Goal: Task Accomplishment & Management: Use online tool/utility

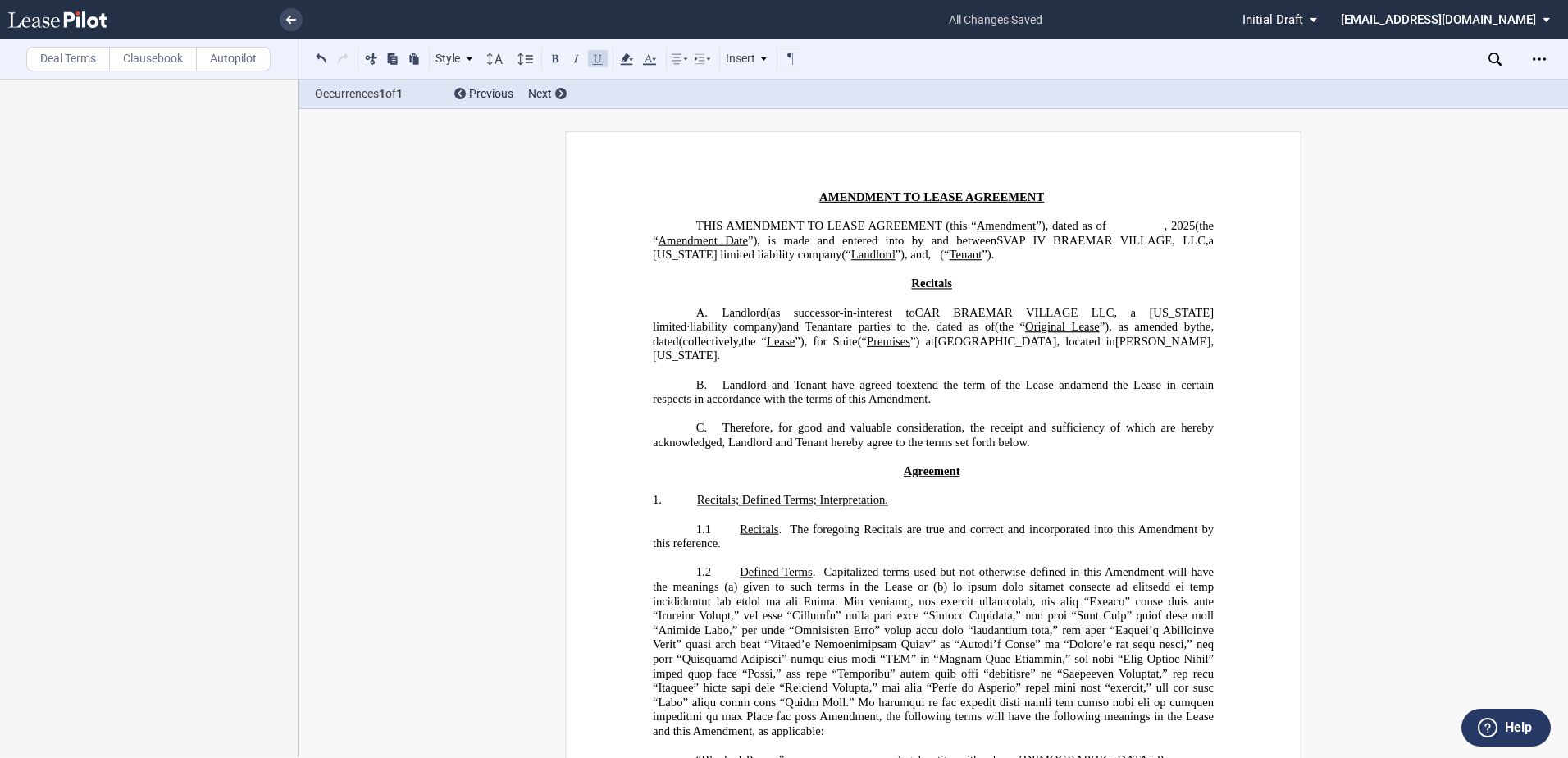
scroll to position [1445, 0]
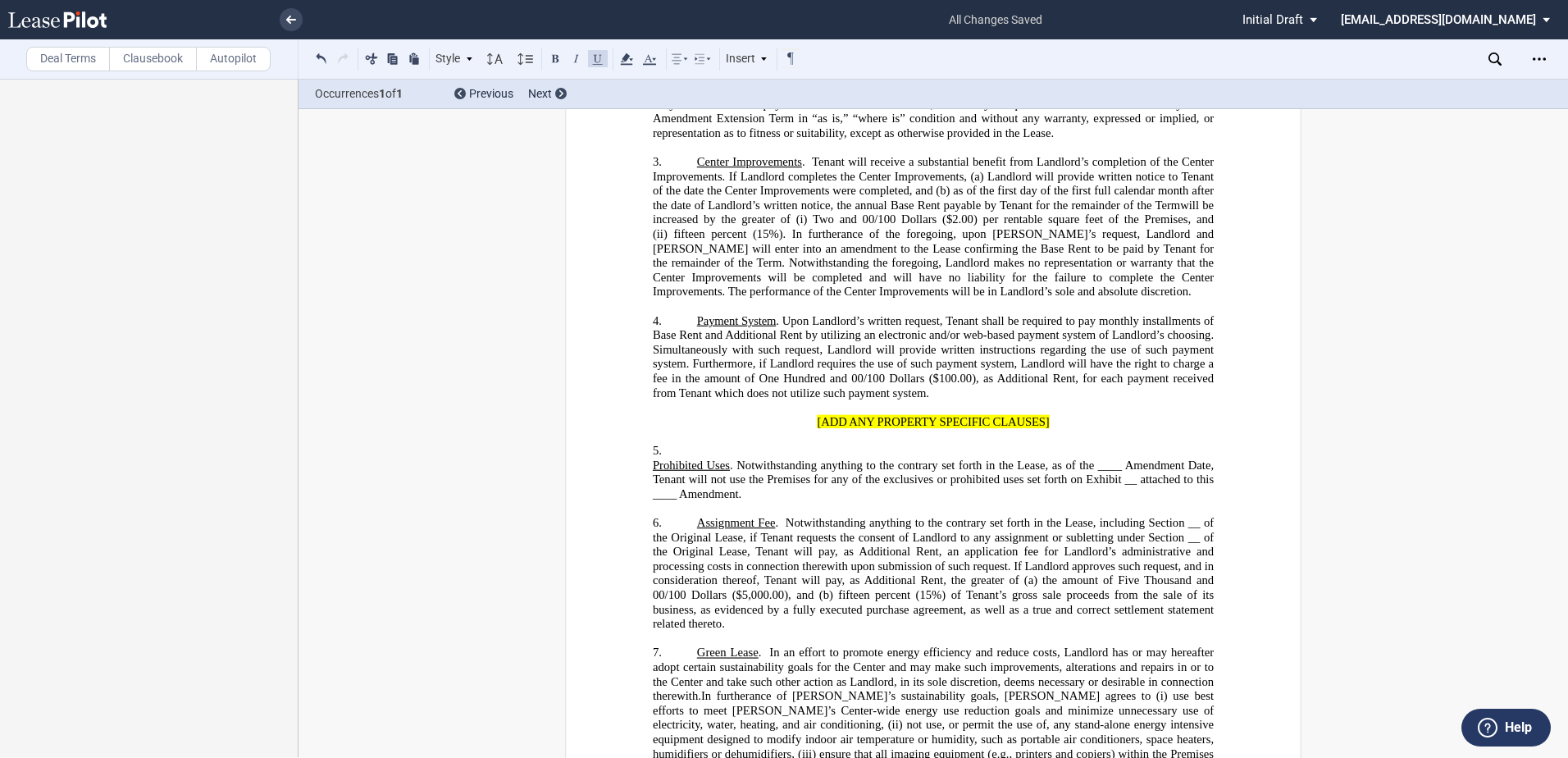
click at [679, 458] on p "5. ﻿" at bounding box center [933, 451] width 561 height 15
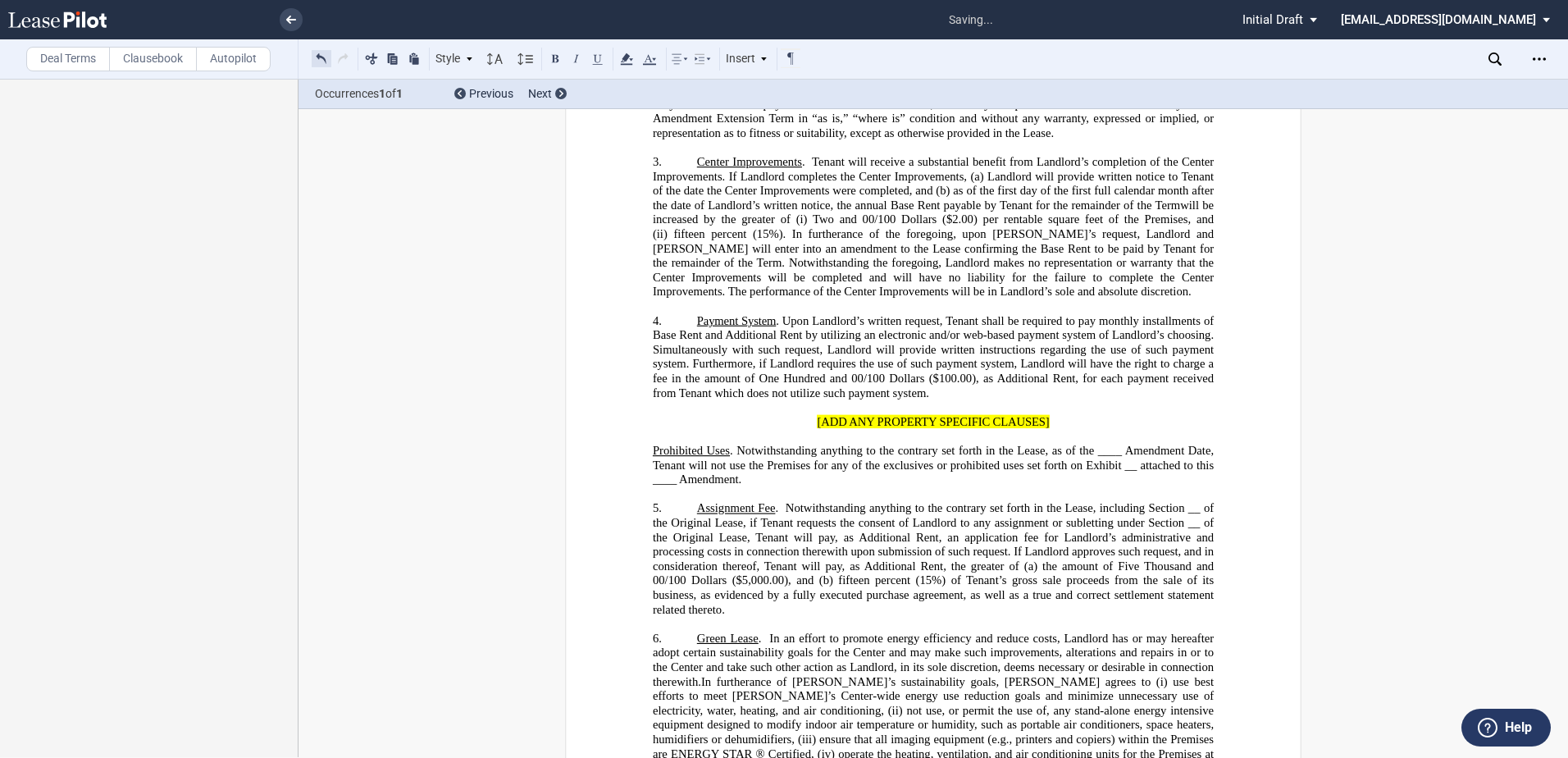
click at [317, 54] on button at bounding box center [321, 58] width 20 height 20
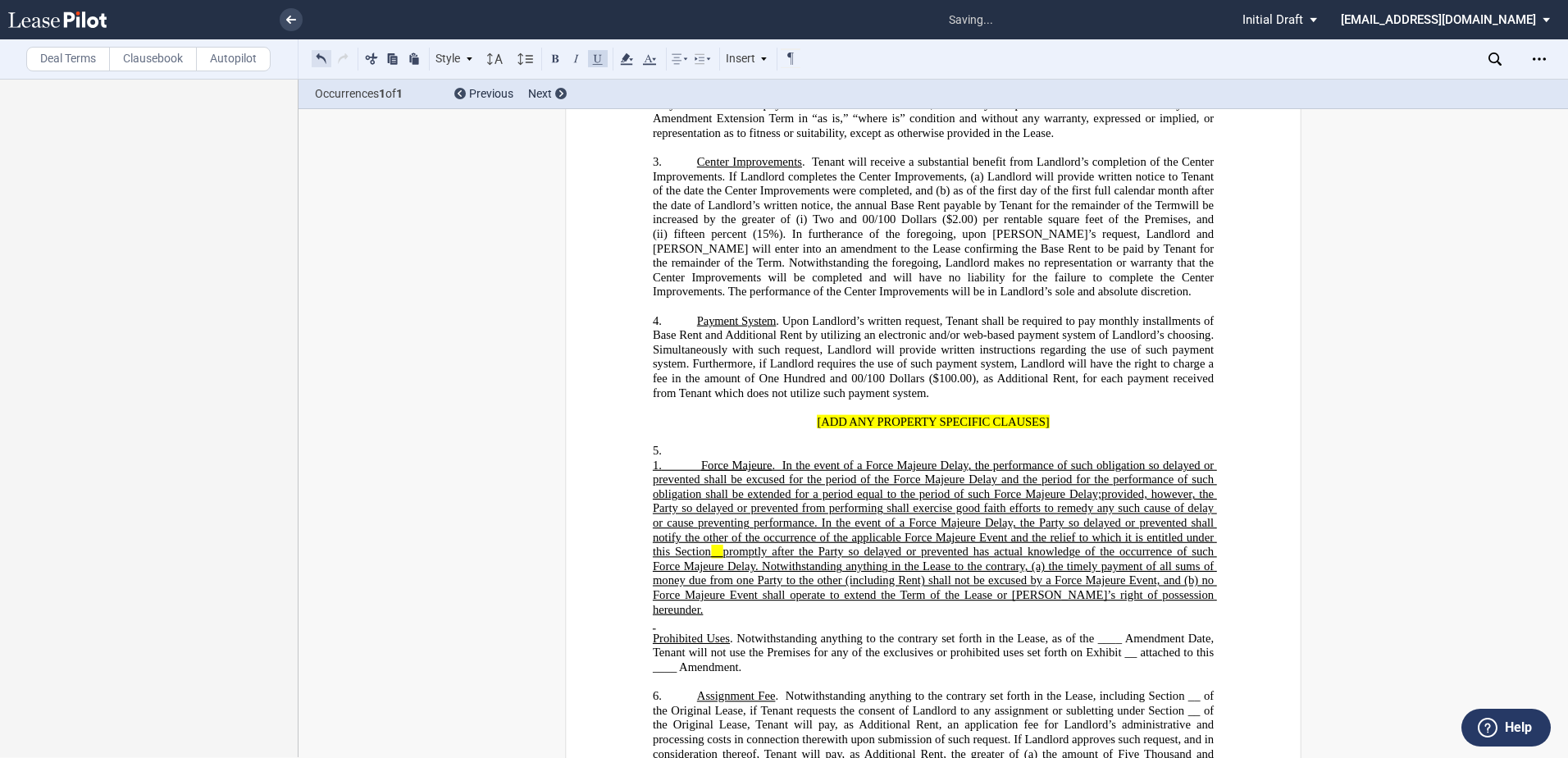
click at [321, 55] on button at bounding box center [321, 58] width 20 height 20
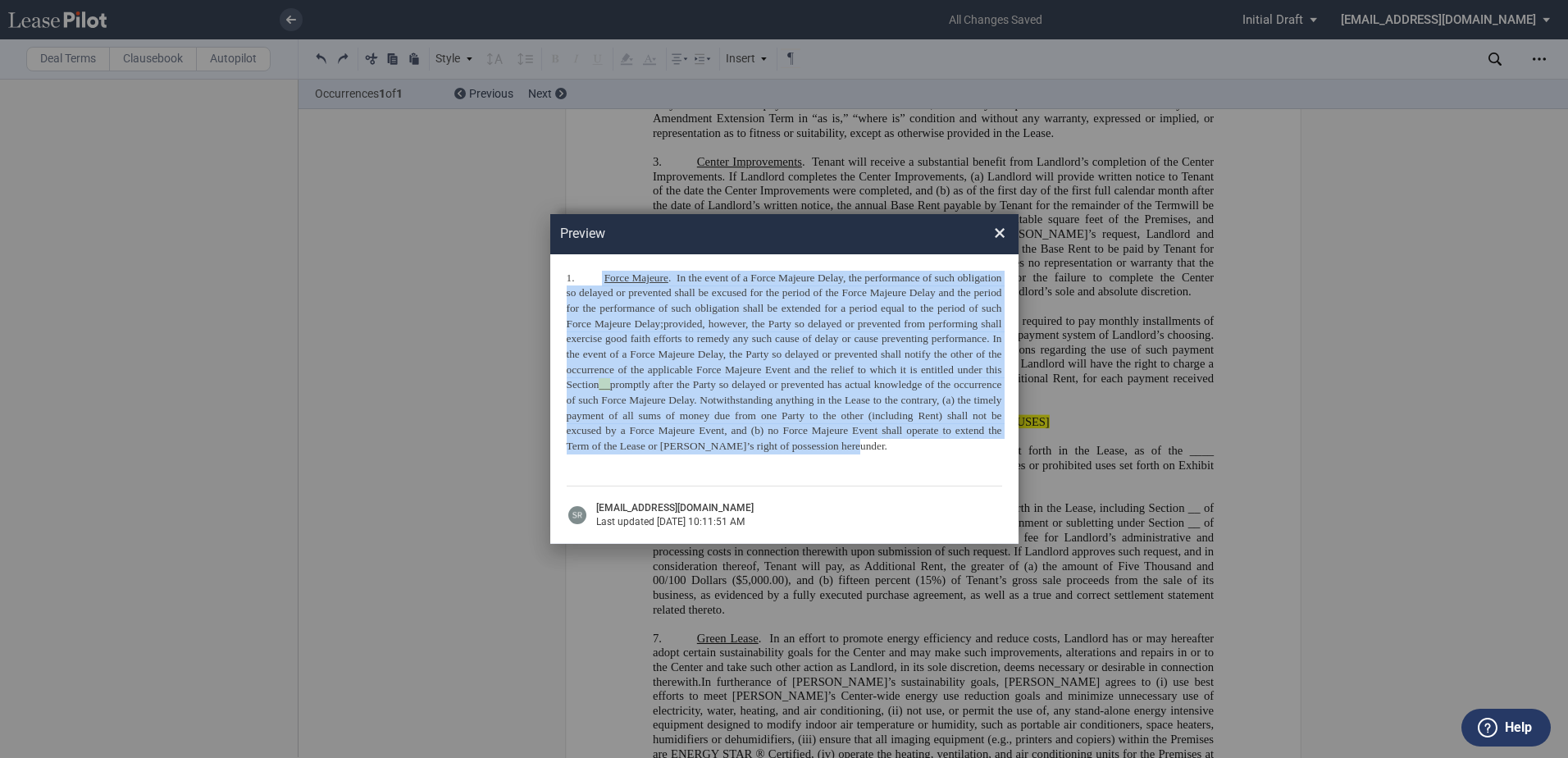
drag, startPoint x: 602, startPoint y: 276, endPoint x: 852, endPoint y: 444, distance: 301.2
click at [852, 444] on p "1. Force Majeure . In the event of a Force Majeure Delay, the performance of su…" at bounding box center [785, 362] width 436 height 184
drag, startPoint x: 852, startPoint y: 444, endPoint x: 799, endPoint y: 401, distance: 68.2
copy p "Force Majeure . In the event of a Force Majeure Delay, the performance of such …"
click at [1132, 452] on div "Preview × 1. Force Majeure . In the event of a Force Majeure Delay, the perform…" at bounding box center [784, 379] width 1568 height 758
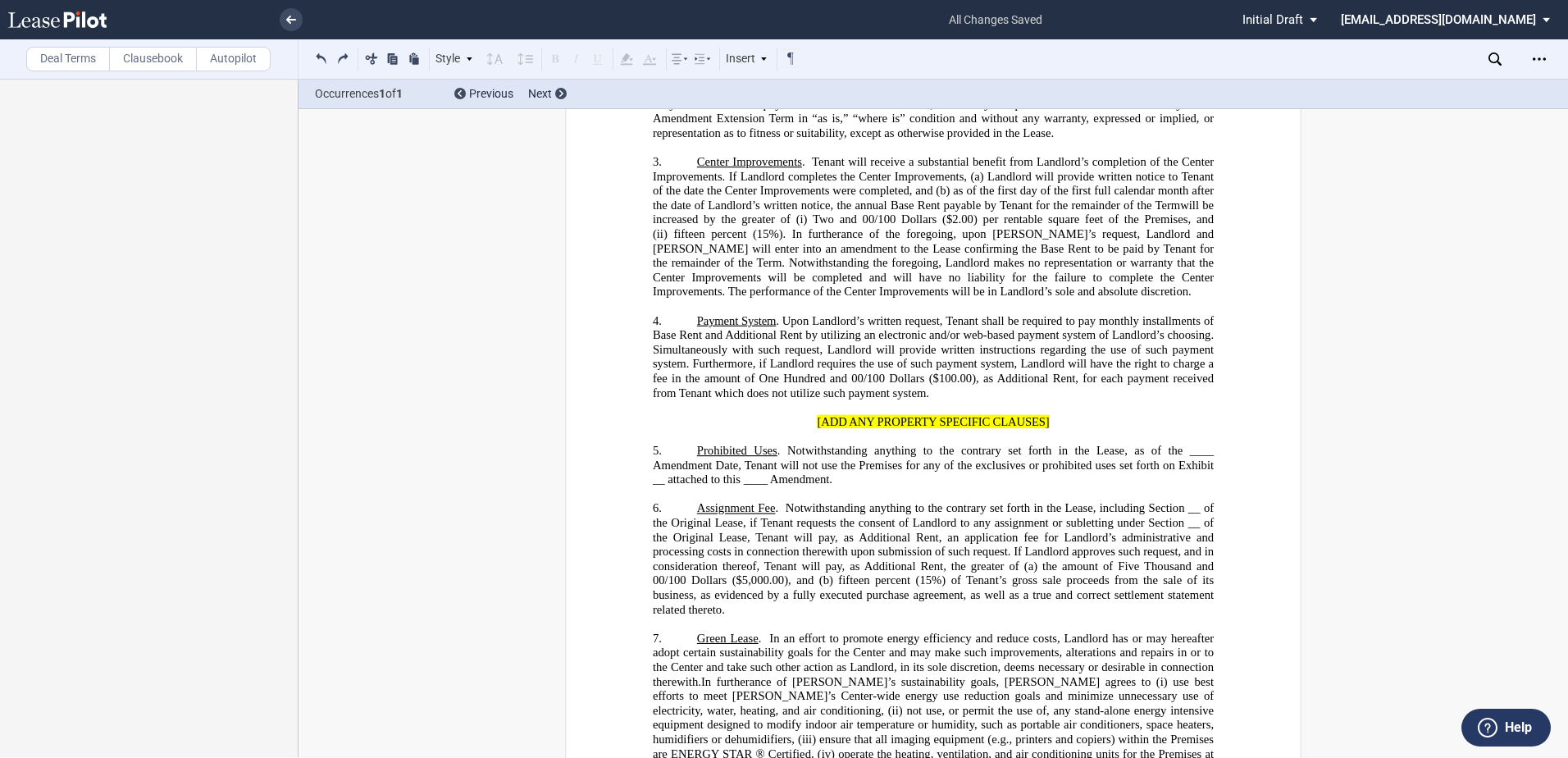
click at [689, 487] on div "﻿ !!SET_LEVEL_1!! !!Recitals Level 2!! 5. Green Lease . In an effort to promote…" at bounding box center [933, 732] width 561 height 606
click at [684, 487] on p "5. ﻿ Prohibited Uses . Notwithstanding anything to the contrary set forth in th…" at bounding box center [933, 465] width 561 height 44
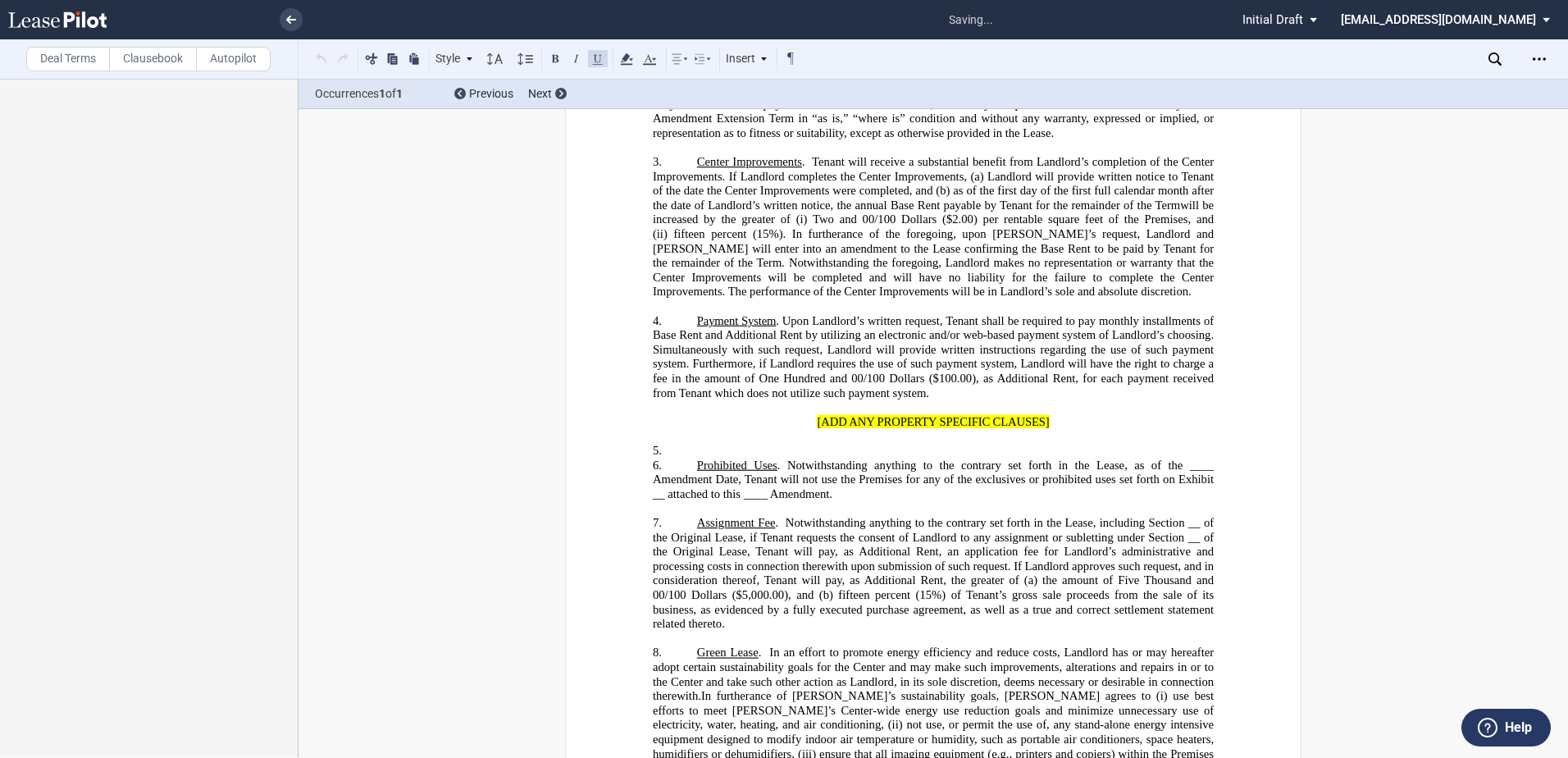
click at [703, 445] on p "﻿" at bounding box center [933, 437] width 561 height 15
click at [677, 458] on p "5. ﻿" at bounding box center [933, 451] width 561 height 15
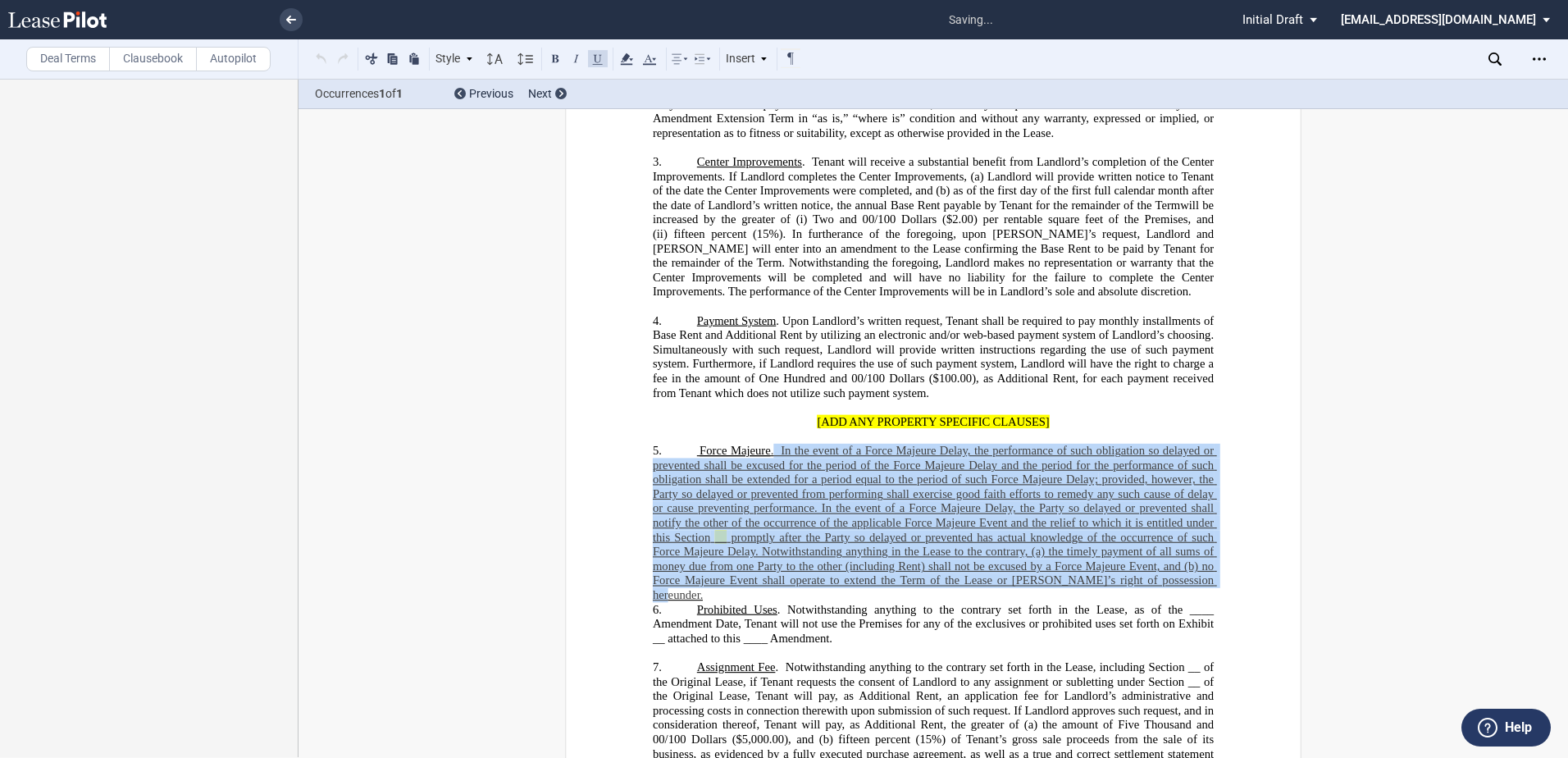
drag, startPoint x: 770, startPoint y: 489, endPoint x: 1177, endPoint y: 620, distance: 427.6
click at [1177, 603] on p "5. Force Majeure . In the event of a Force Majeure Delay, the performance of su…" at bounding box center [933, 523] width 561 height 159
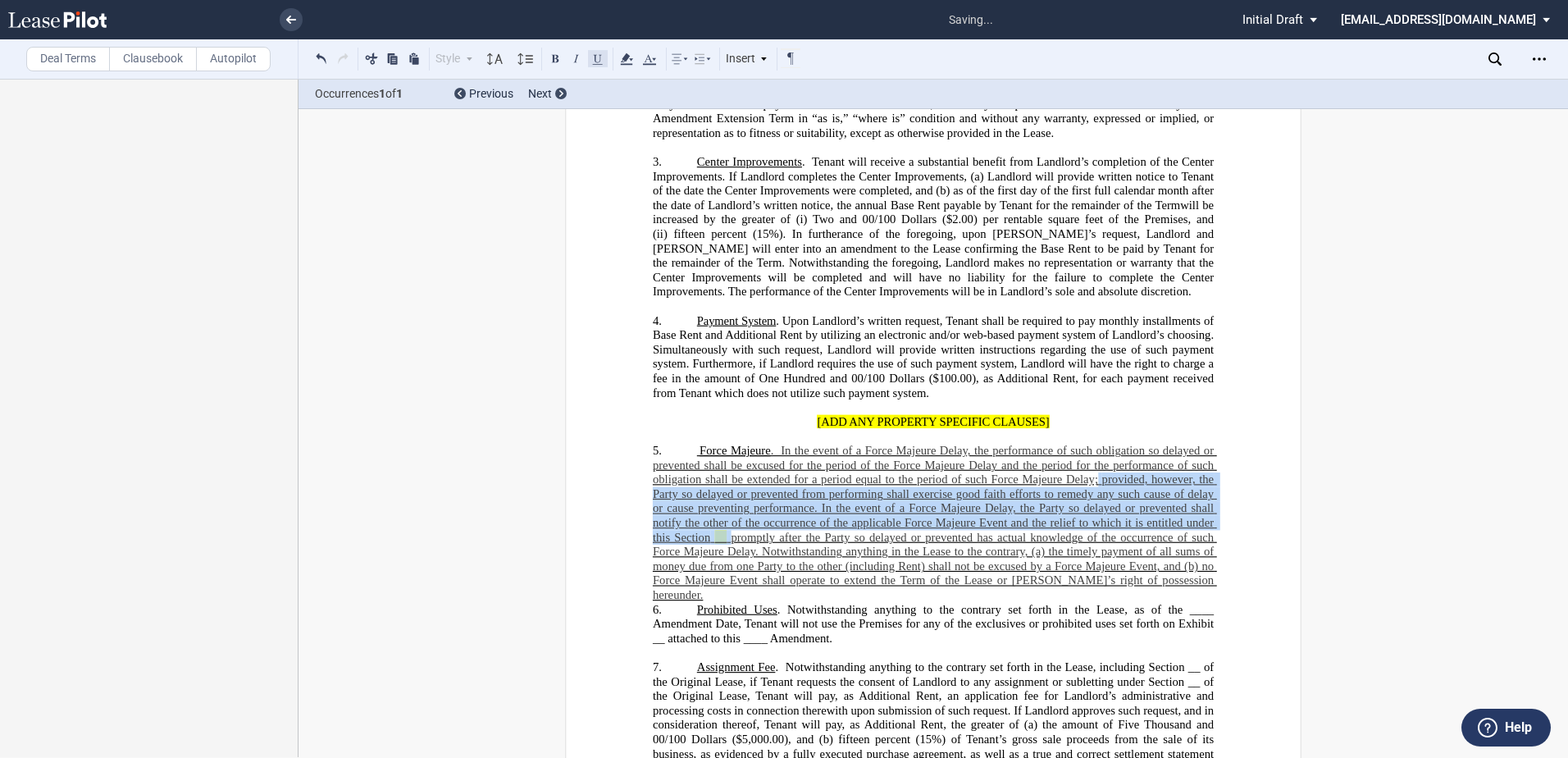
click at [599, 61] on button at bounding box center [598, 58] width 20 height 20
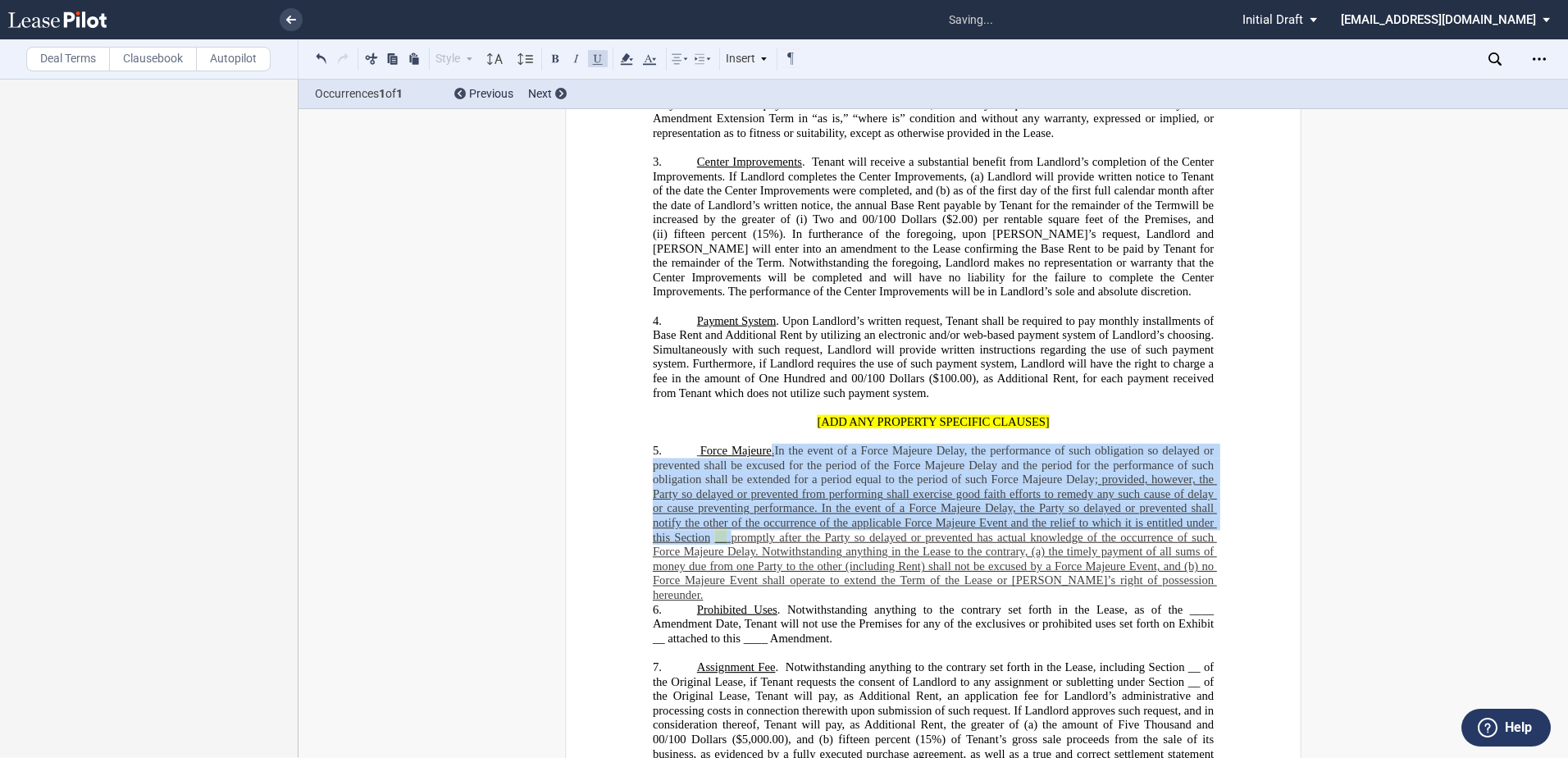
click at [599, 55] on button at bounding box center [598, 58] width 20 height 20
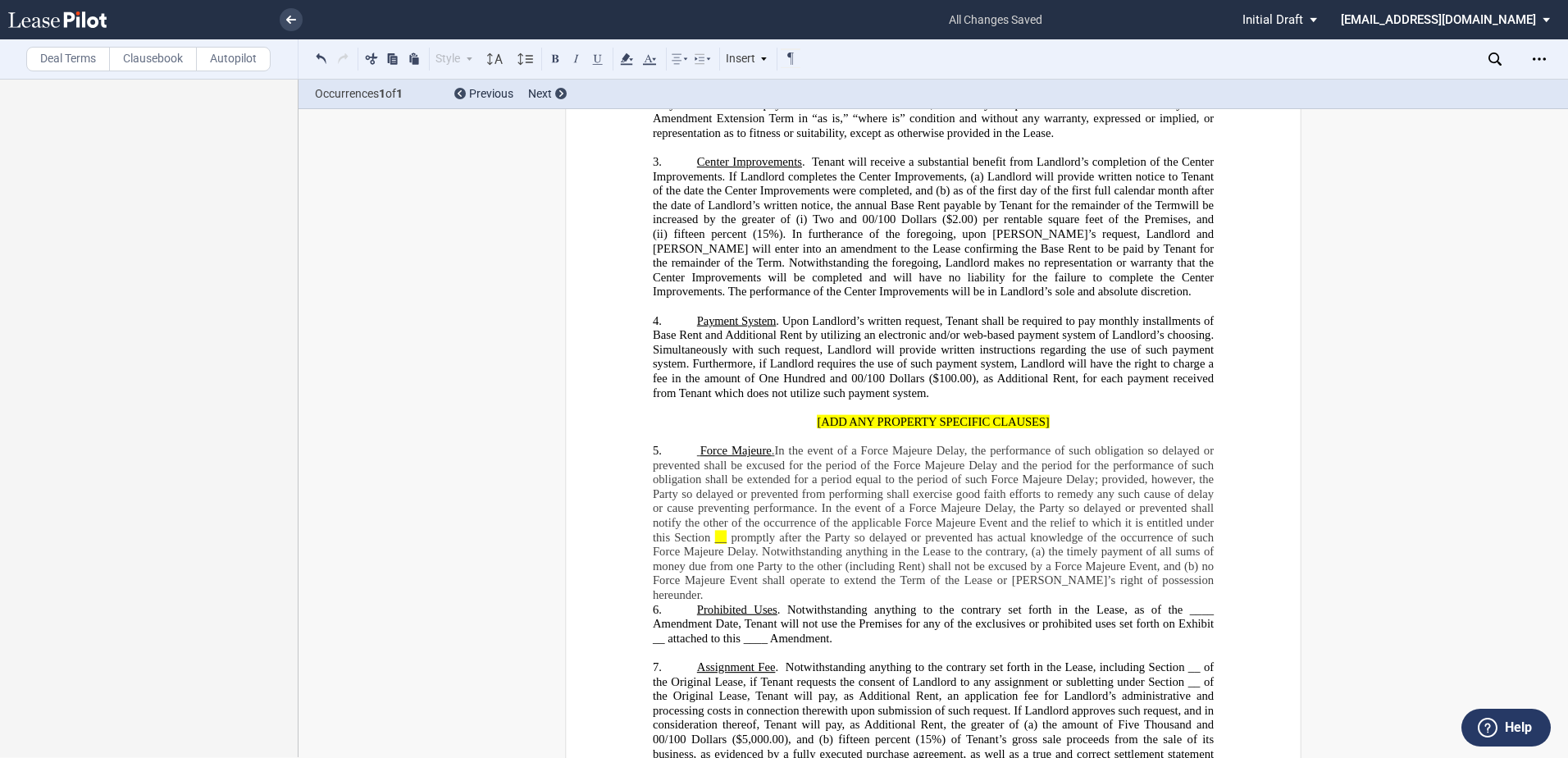
click at [763, 458] on span "Force Majeure" at bounding box center [736, 451] width 71 height 14
click at [771, 487] on span ". In the event of a Force Majeure Delay, the performance of such obligation so …" at bounding box center [935, 465] width 564 height 43
click at [600, 62] on button at bounding box center [598, 58] width 20 height 20
click at [1194, 603] on p "5. Force Majeure . In the event of a Force Majeure Delay, the performance of su…" at bounding box center [933, 523] width 561 height 159
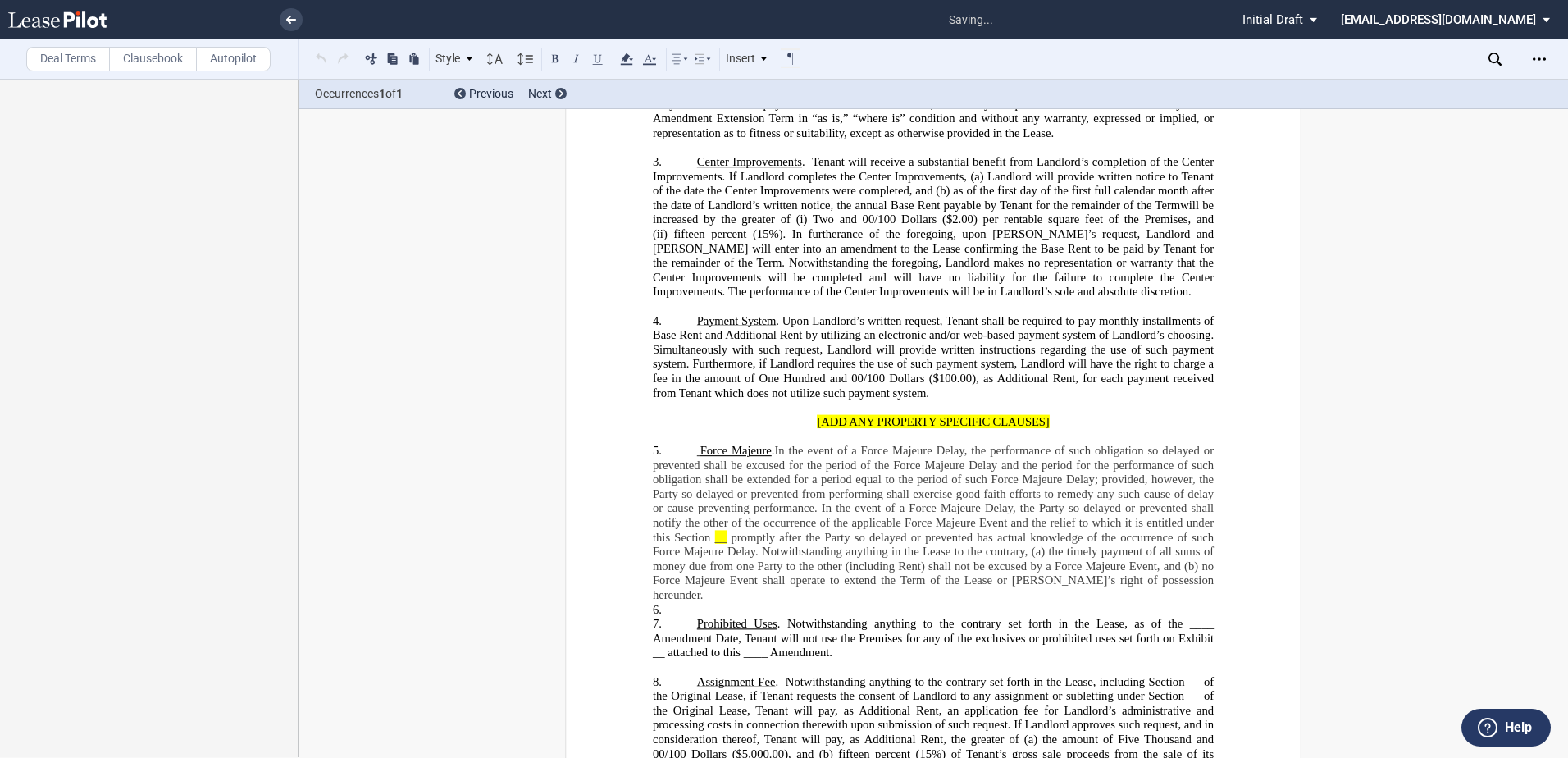
click at [1180, 603] on p "5. Force Majeure . In the event of a Force Majeure Delay, the performance of su…" at bounding box center [933, 523] width 561 height 159
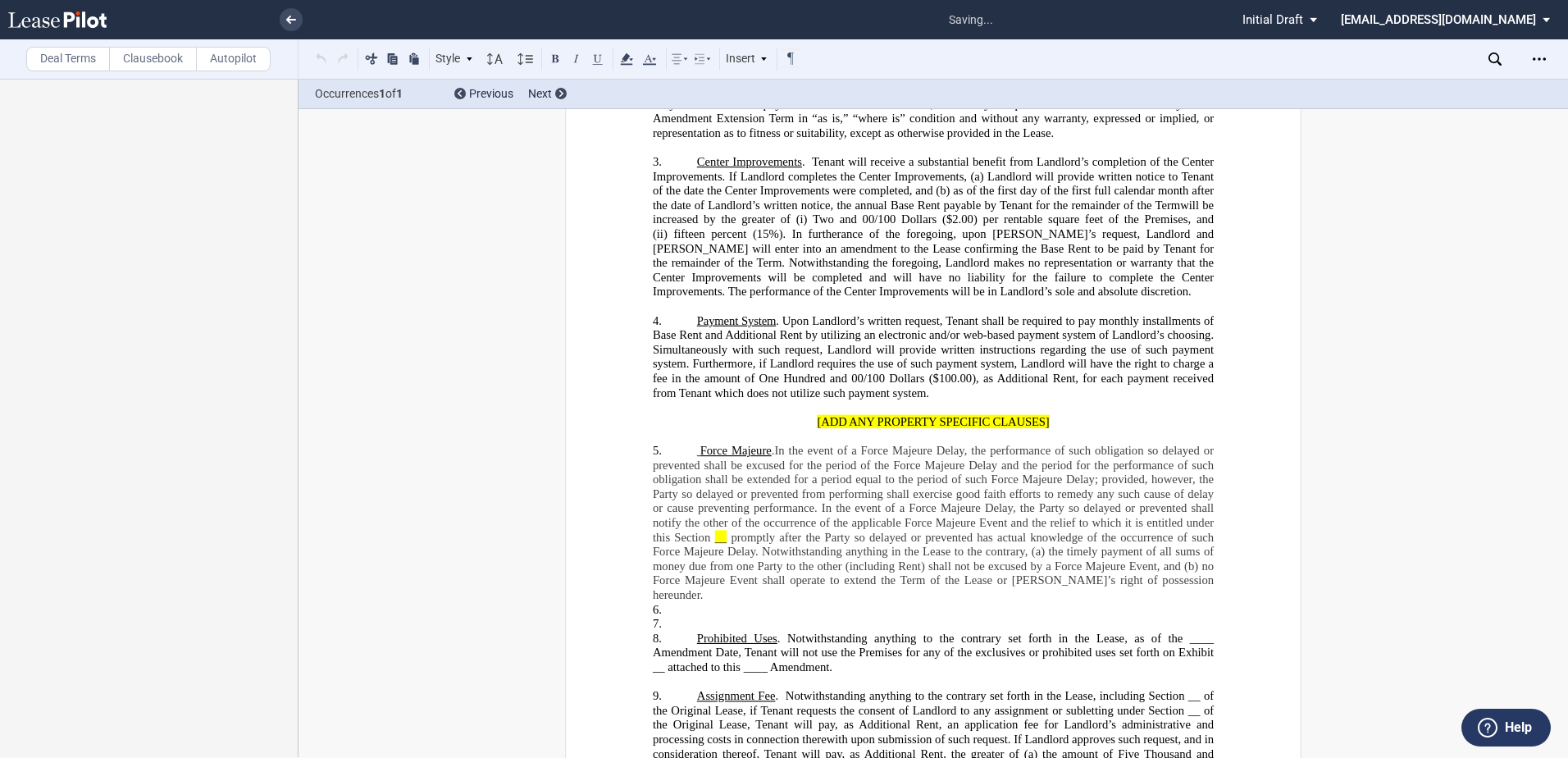
click at [680, 631] on p "7. ​" at bounding box center [933, 624] width 561 height 15
click at [677, 631] on p "7. ​" at bounding box center [933, 624] width 561 height 15
click at [682, 618] on p "6. ​" at bounding box center [933, 610] width 561 height 15
click at [680, 618] on p "​" at bounding box center [933, 610] width 561 height 15
click at [688, 631] on p "6. ​" at bounding box center [933, 624] width 561 height 15
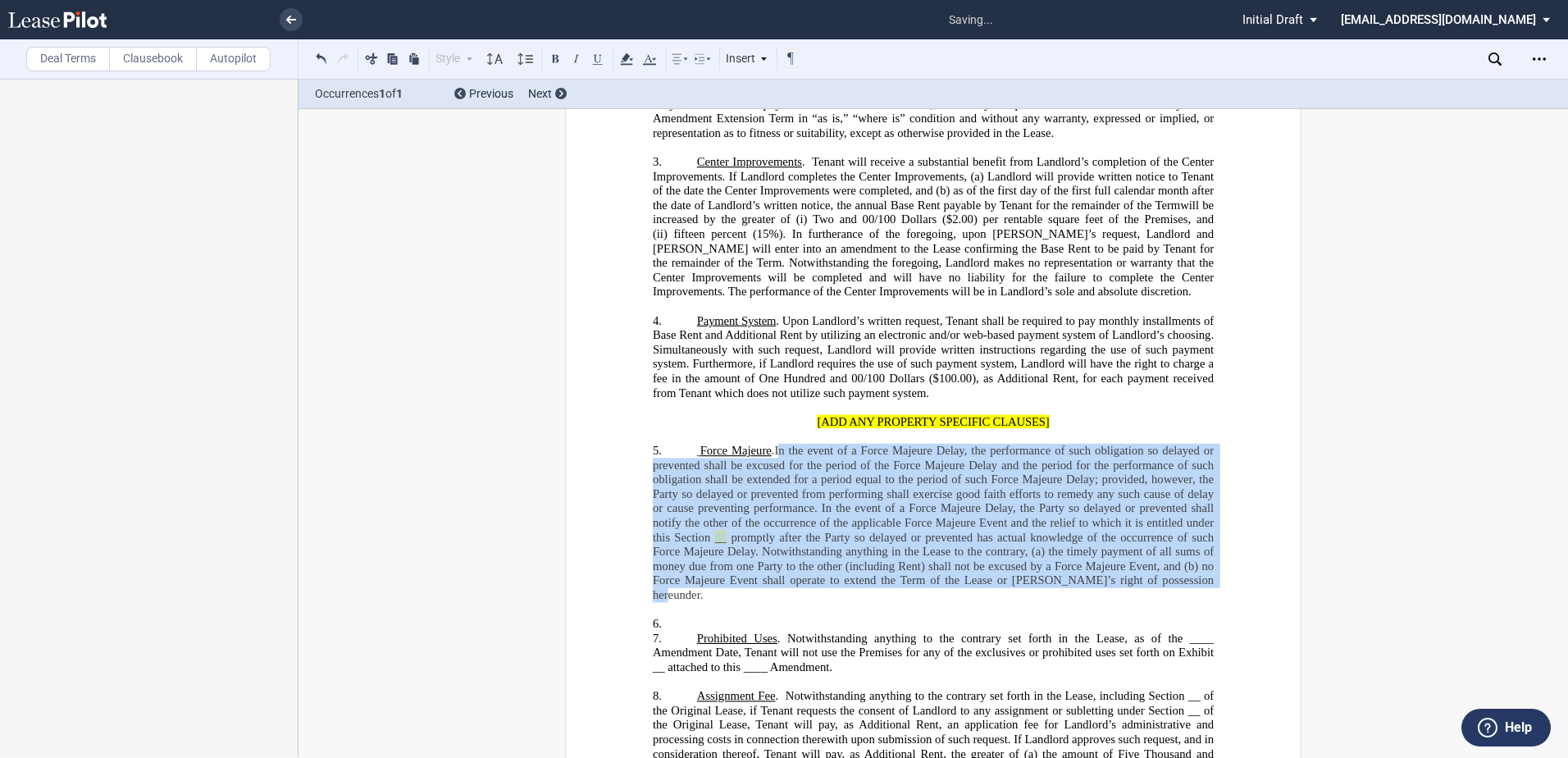
drag, startPoint x: 773, startPoint y: 492, endPoint x: 1226, endPoint y: 621, distance: 471.0
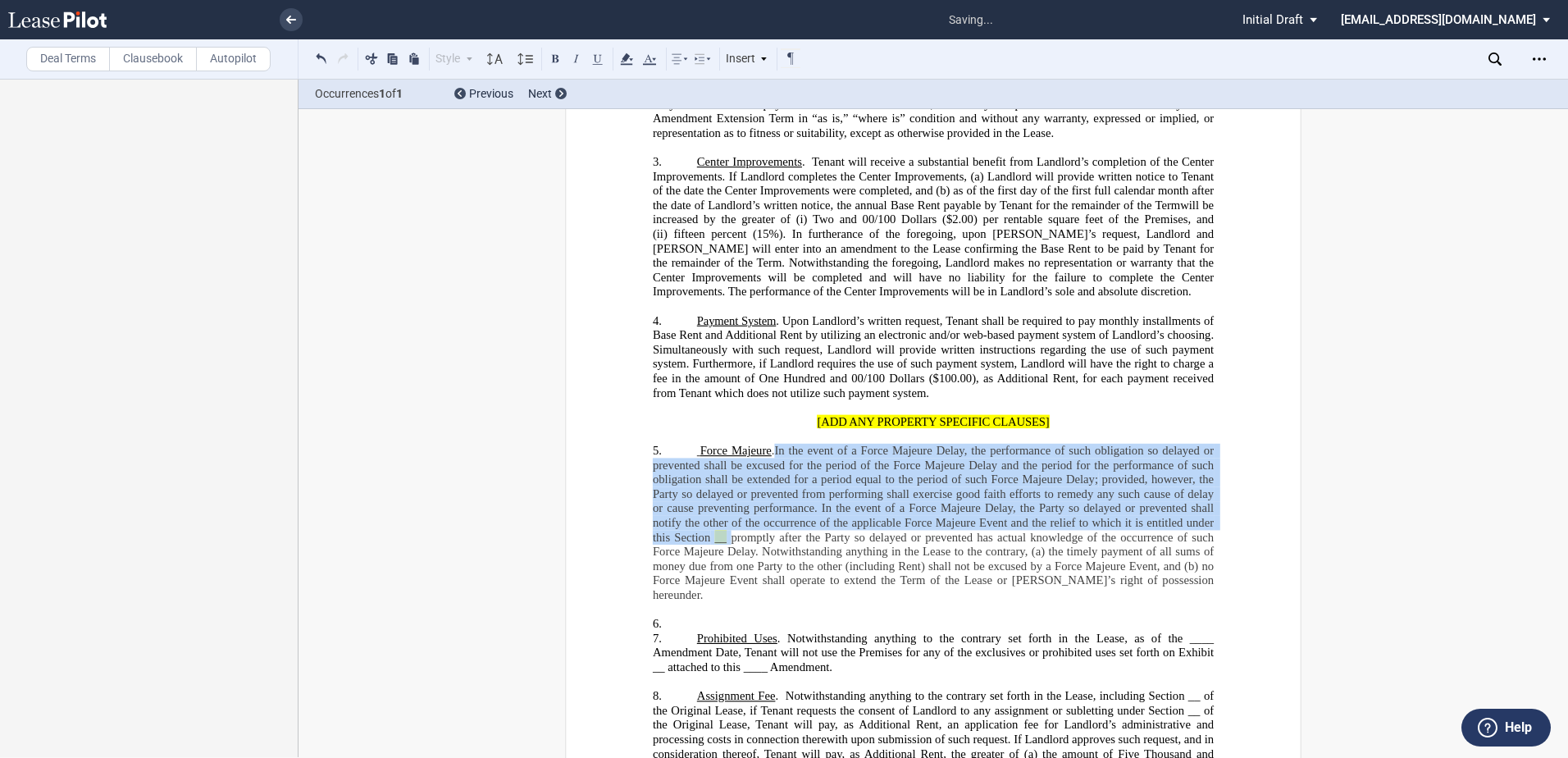
click at [660, 57] on div "Style A. Recital 1. Section 1.1 Subsection (a) Subsection Normal Normal 8pt 9pt…" at bounding box center [556, 59] width 490 height 21
click at [653, 58] on icon at bounding box center [649, 59] width 20 height 20
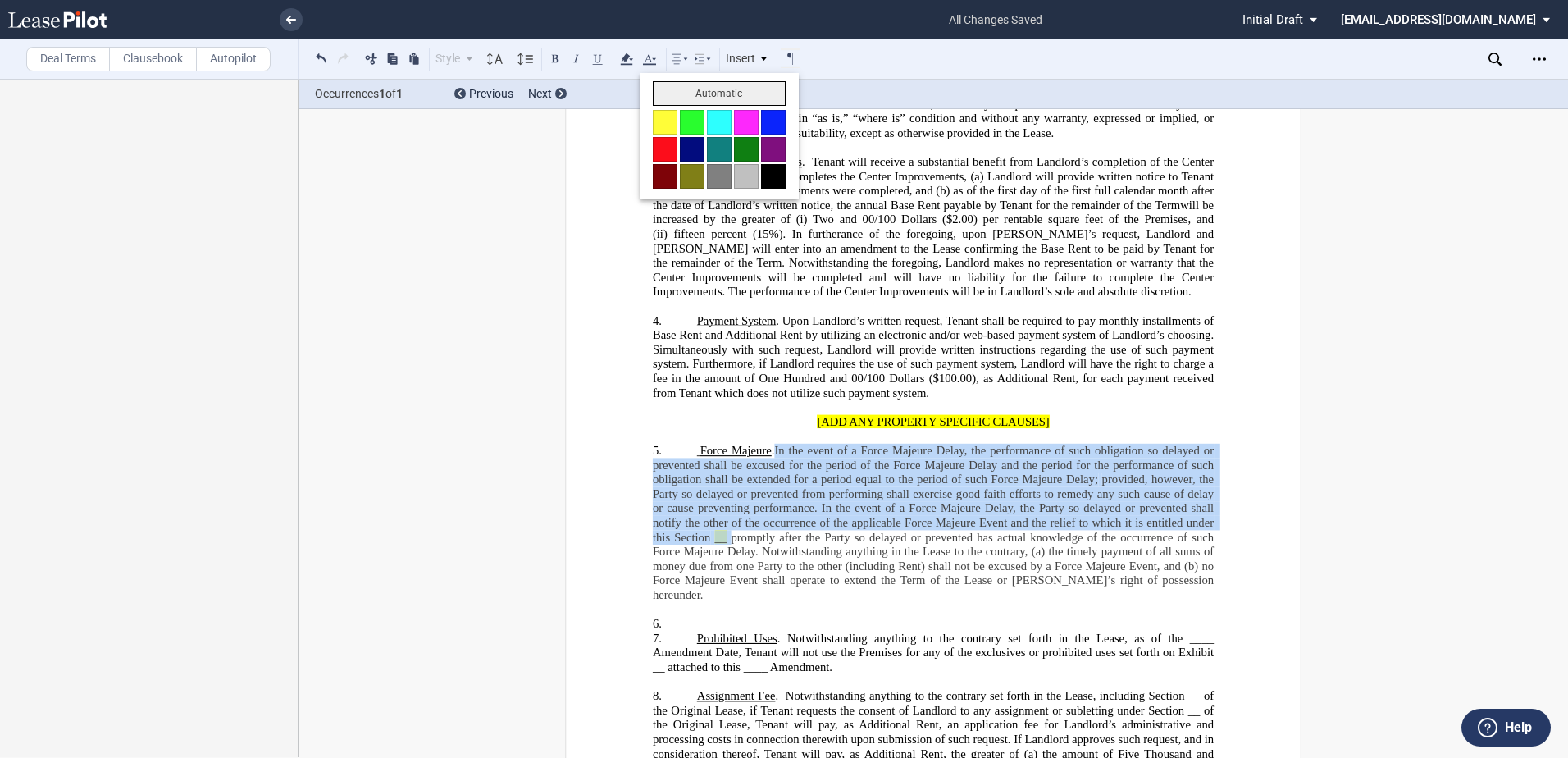
click at [702, 91] on button "Automatic" at bounding box center [719, 94] width 133 height 25
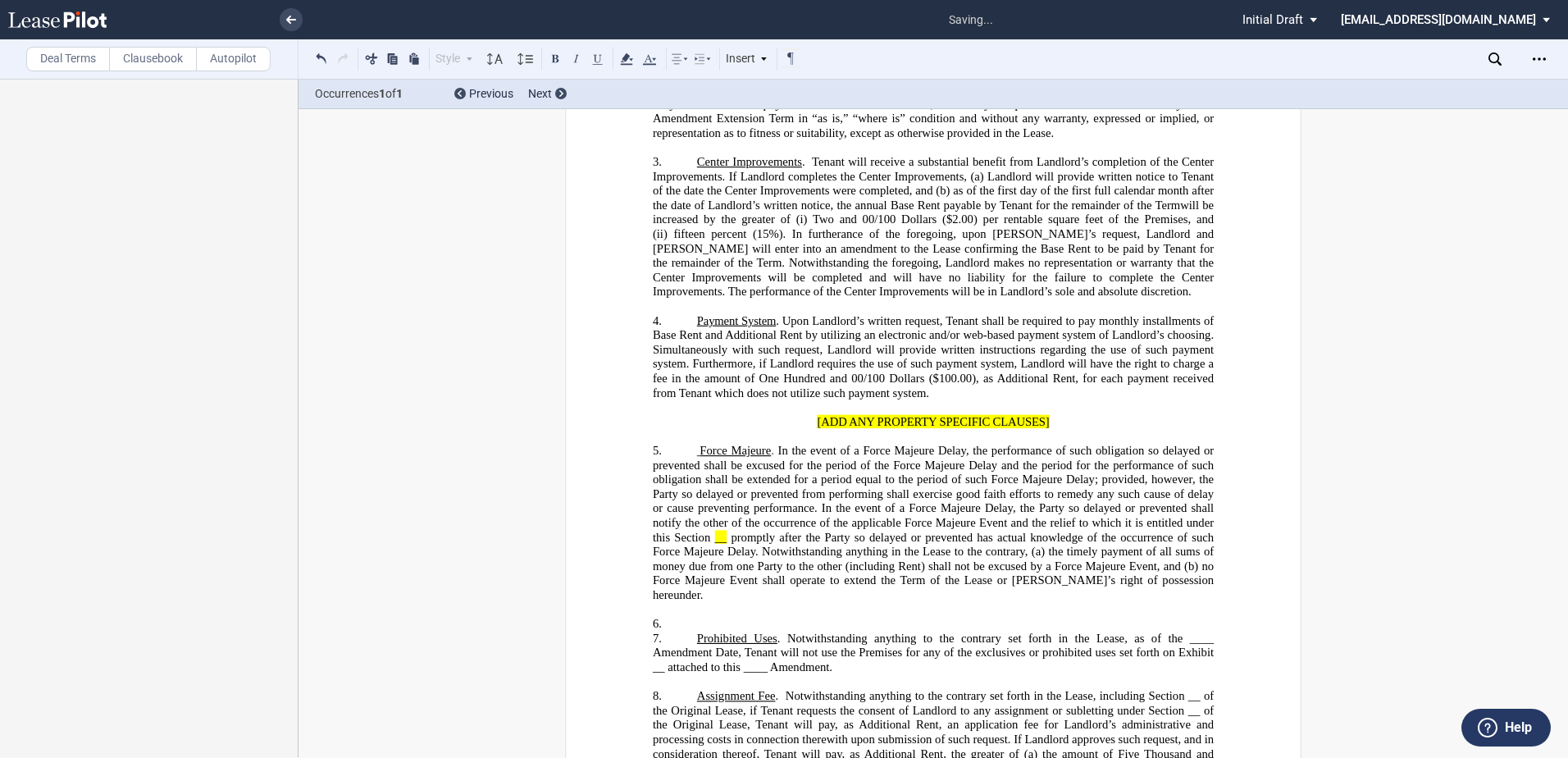
click at [689, 631] on p "6. ​" at bounding box center [933, 624] width 561 height 15
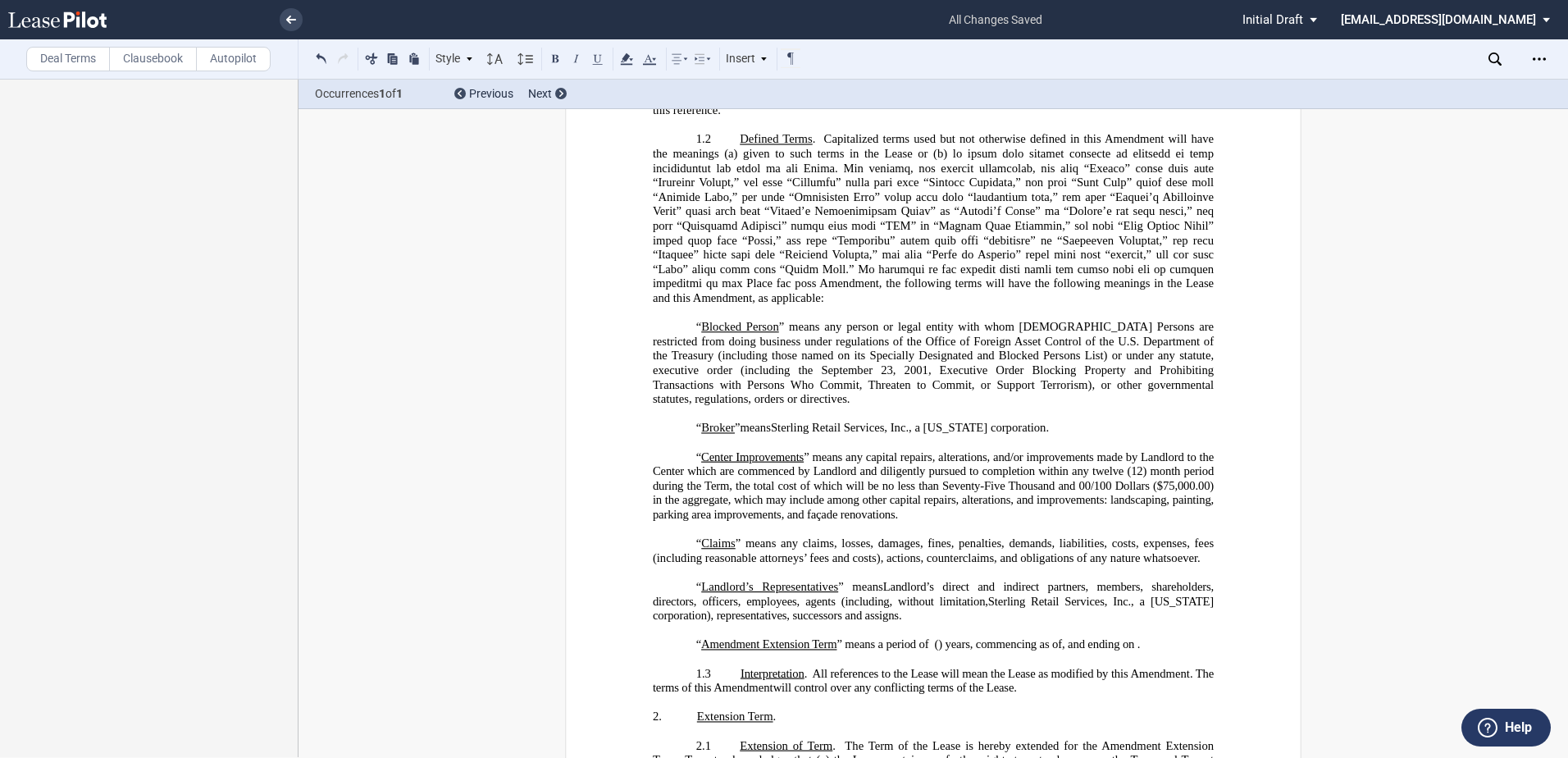
scroll to position [738, 0]
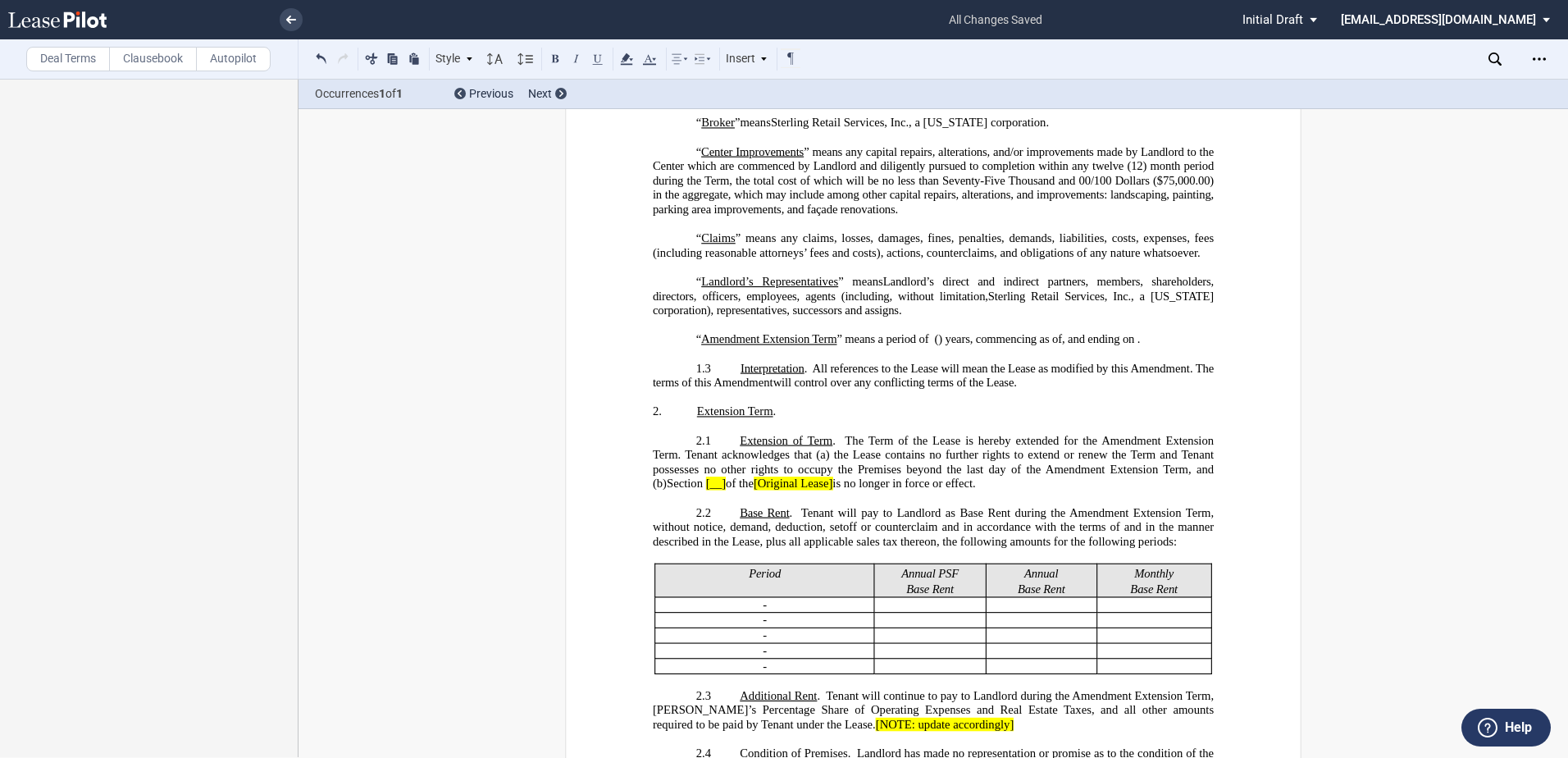
click at [685, 291] on p "“ Landlord’s Representatives ” means Landlord’s direct and indirect partners, m…" at bounding box center [933, 296] width 561 height 44
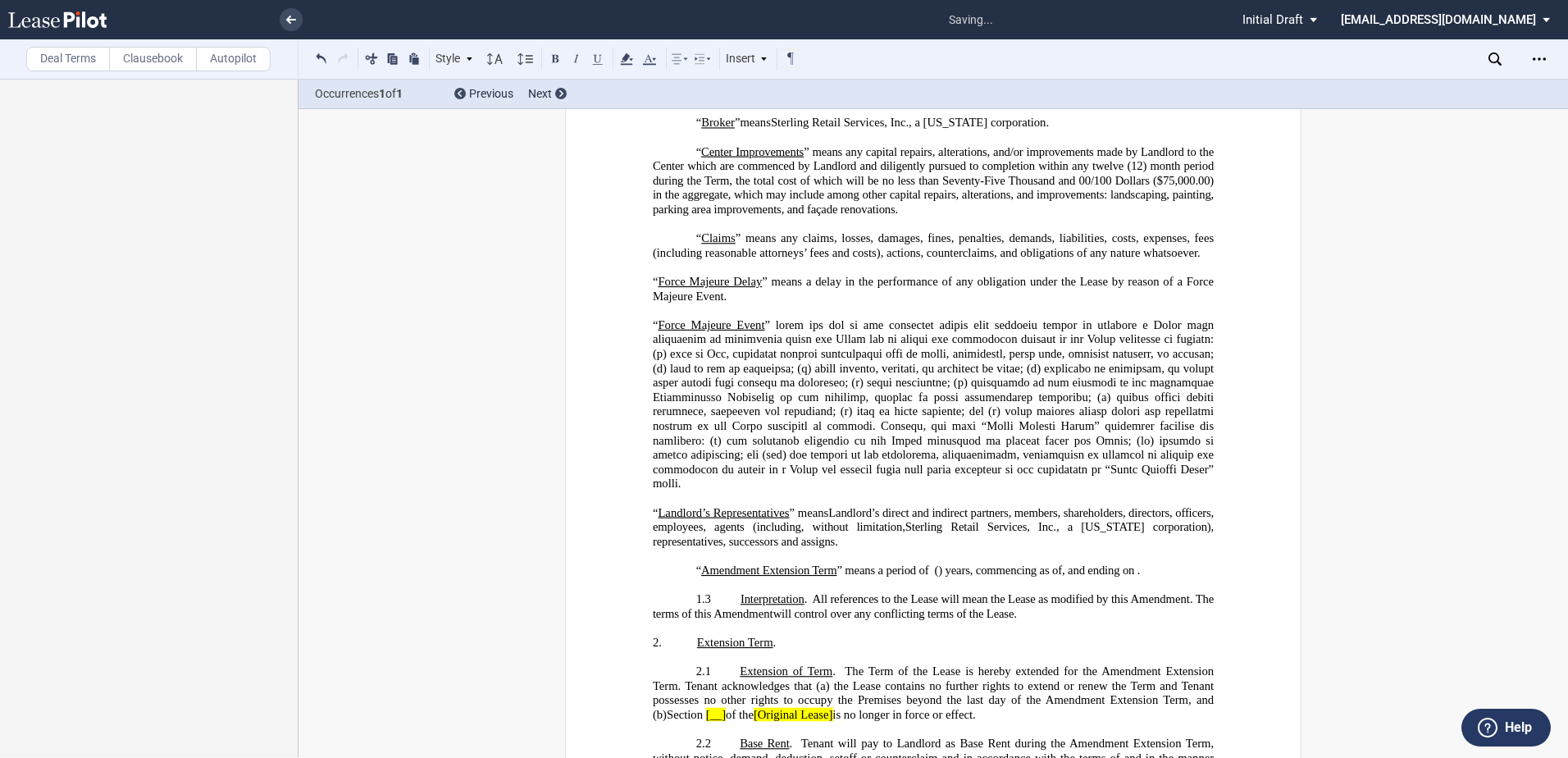
click at [716, 481] on p "“ Force Majeure Event" at bounding box center [933, 404] width 561 height 173
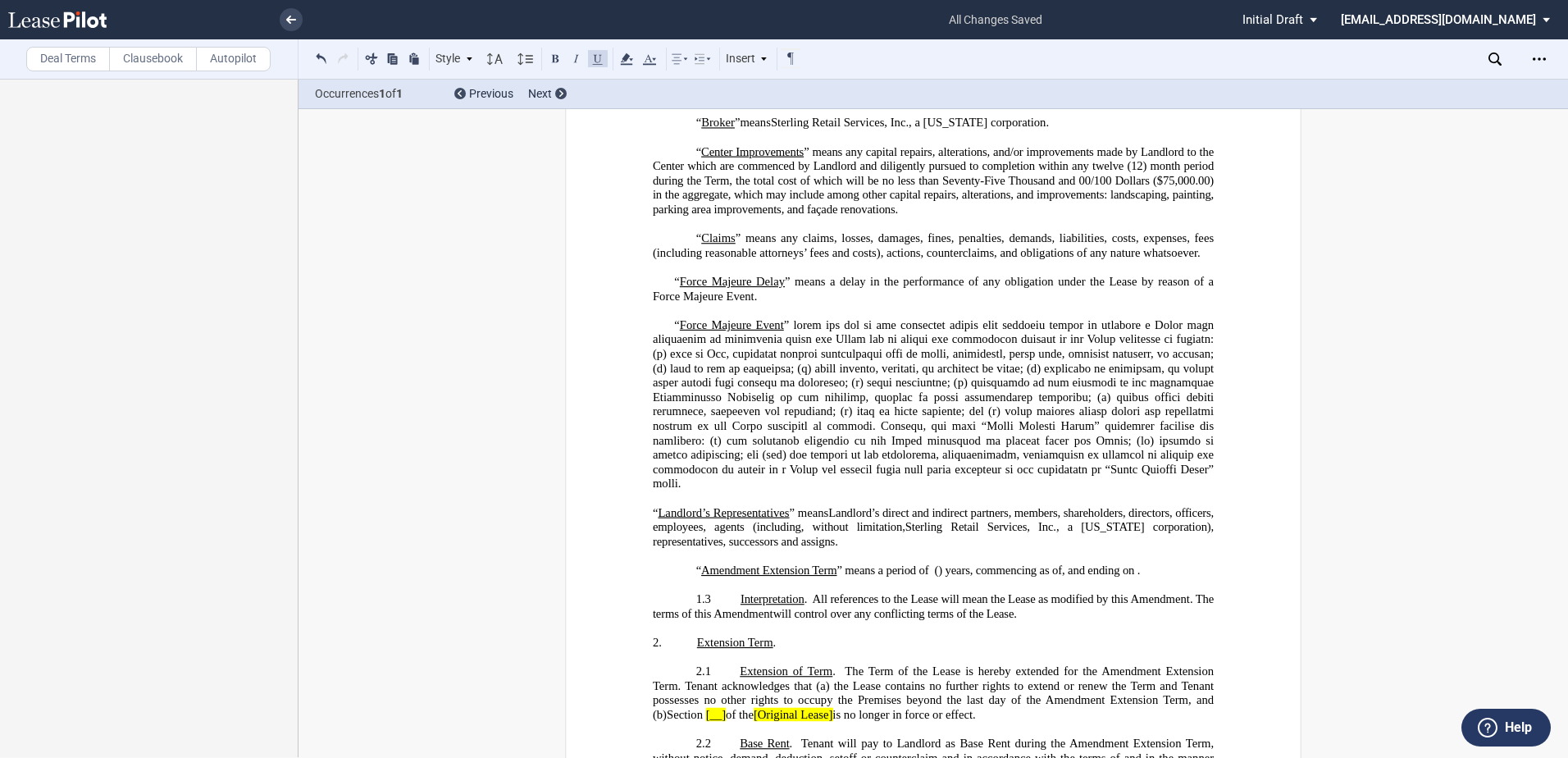
click at [731, 497] on p at bounding box center [933, 498] width 561 height 15
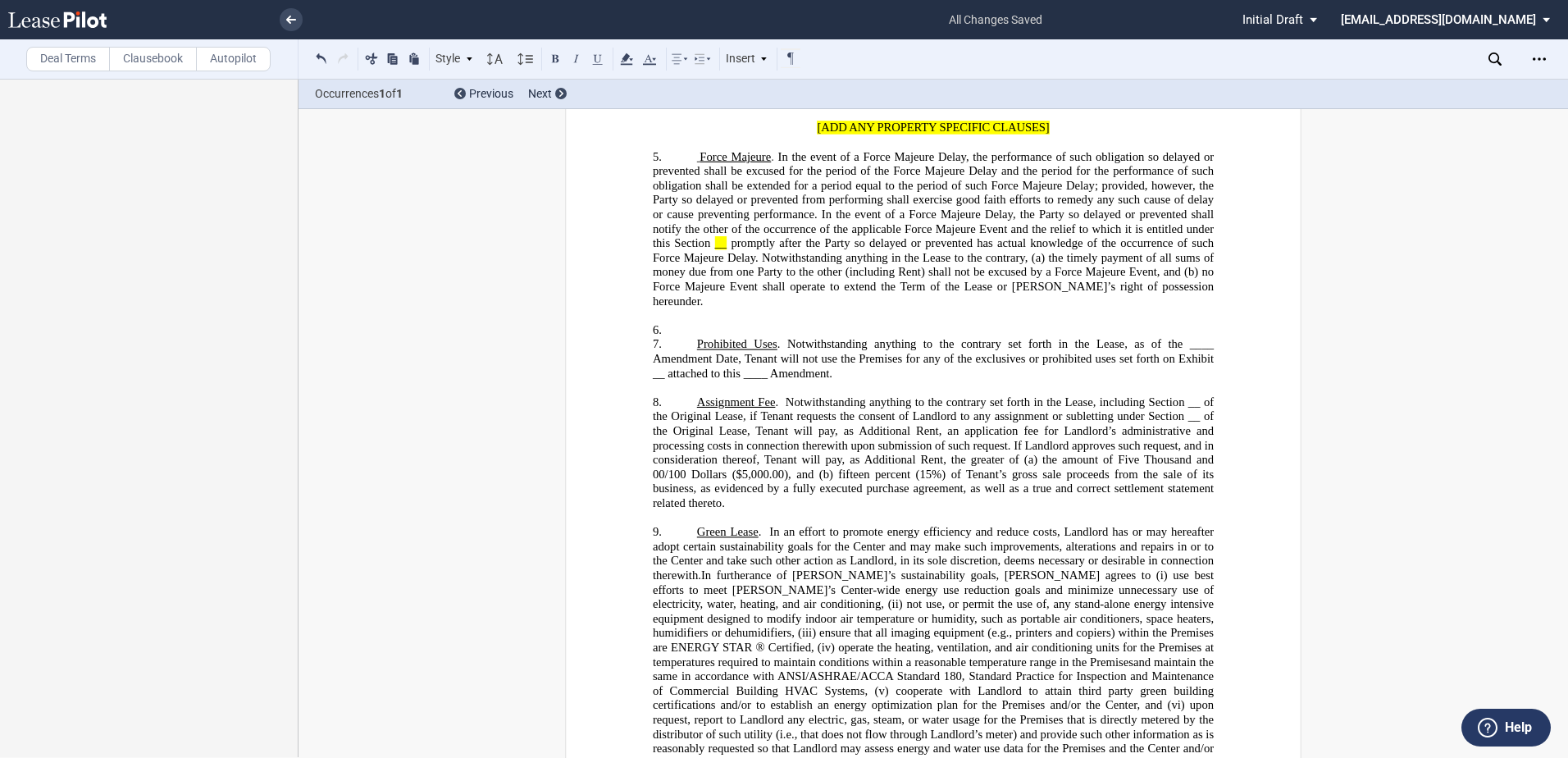
scroll to position [1968, 0]
click at [692, 339] on p "6. ​" at bounding box center [933, 332] width 561 height 15
click at [705, 339] on p "6. ​" at bounding box center [933, 332] width 561 height 15
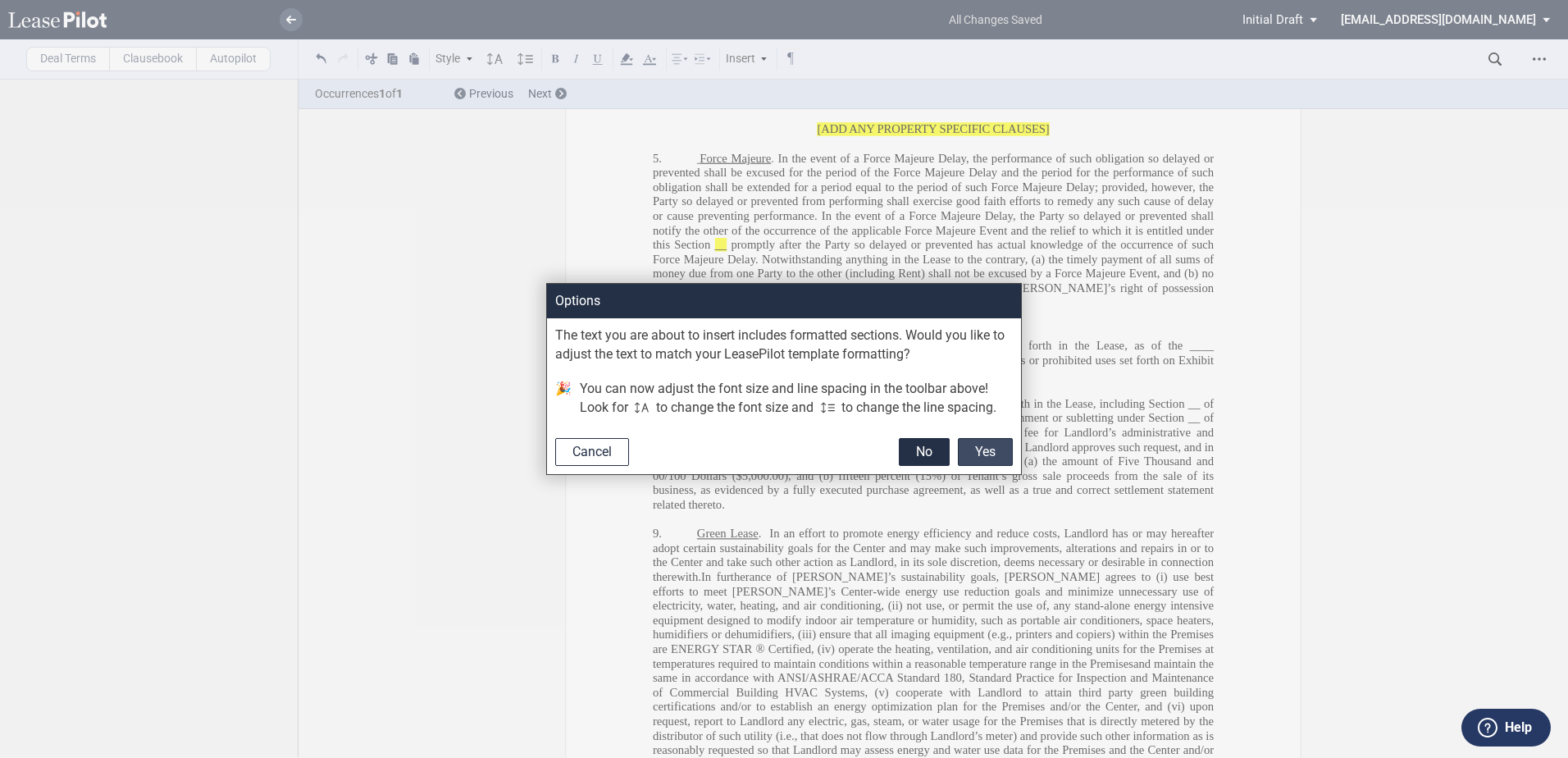
click at [988, 449] on button "Yes" at bounding box center [986, 451] width 55 height 28
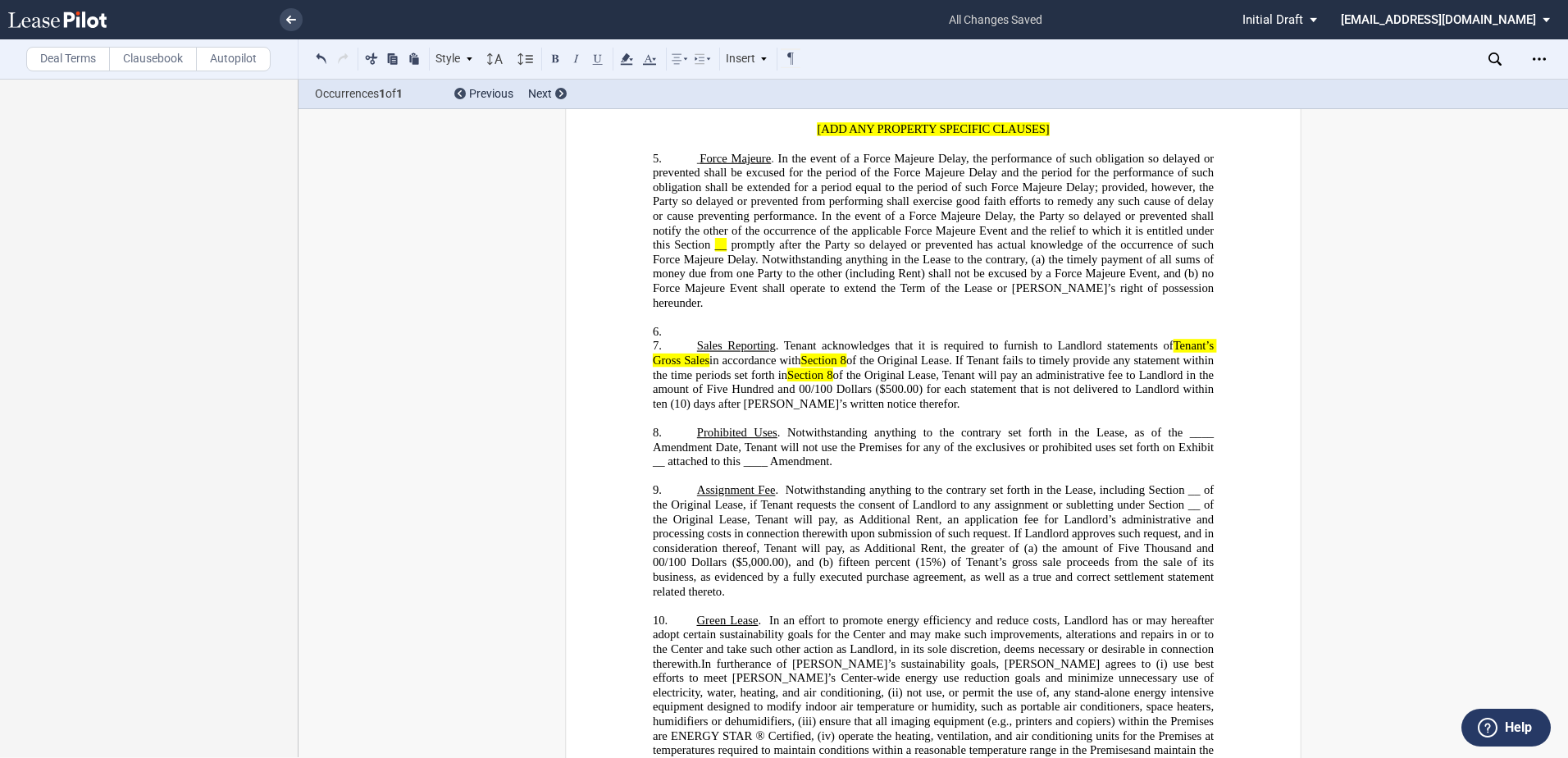
click at [712, 457] on span "Notwithstanding anything to the contrary set forth in the Lease, as of the ____…" at bounding box center [935, 447] width 564 height 43
drag, startPoint x: 692, startPoint y: 444, endPoint x: 773, endPoint y: 446, distance: 81.0
click at [773, 446] on span "Prohibited Uses . Notwithstanding anything to the contrary set forth in the Lea…" at bounding box center [935, 447] width 564 height 43
click at [601, 55] on button at bounding box center [598, 58] width 20 height 20
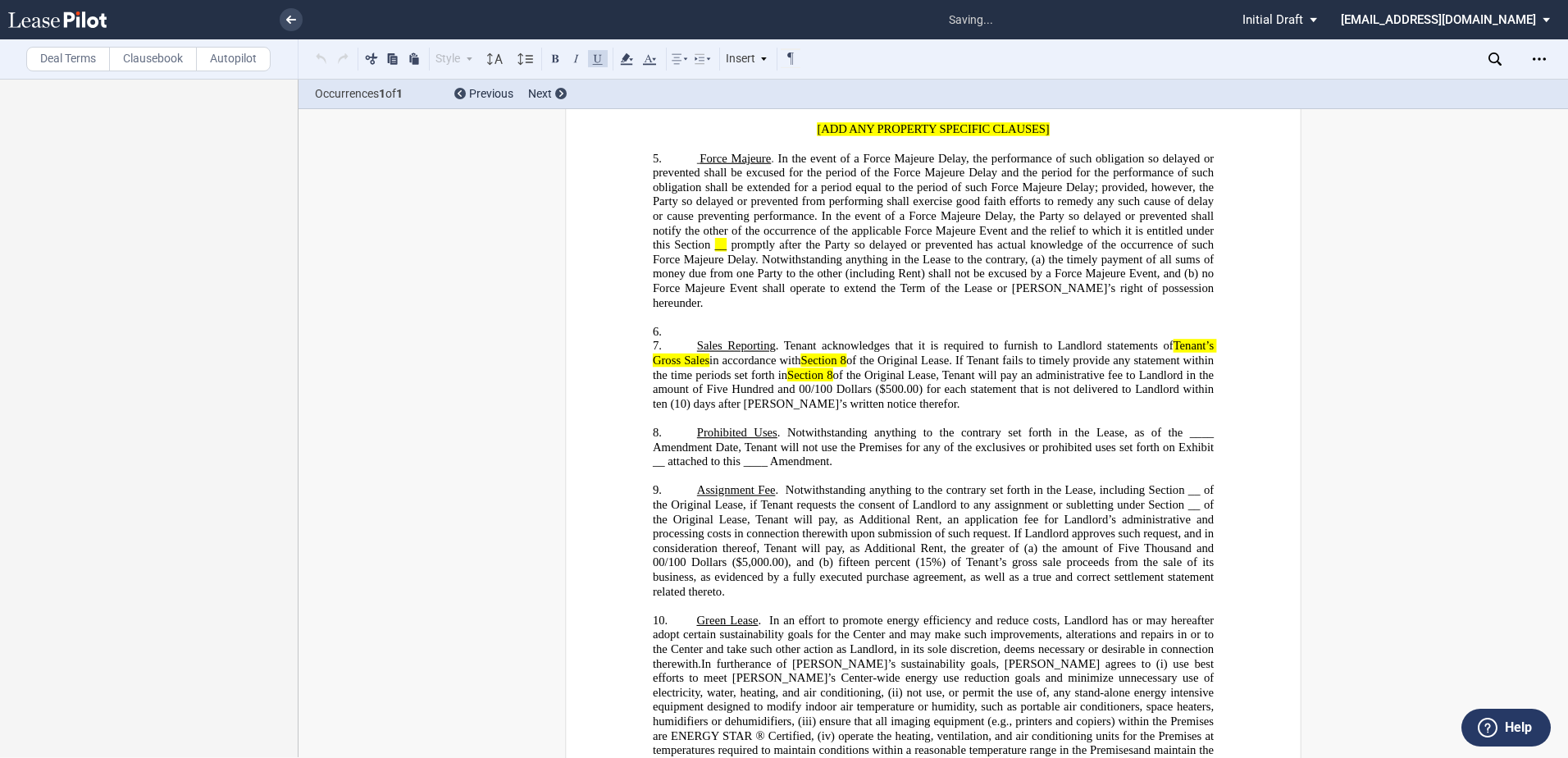
click at [828, 368] on span "Section 8" at bounding box center [823, 361] width 46 height 14
click at [688, 339] on p "6. ​" at bounding box center [933, 332] width 561 height 15
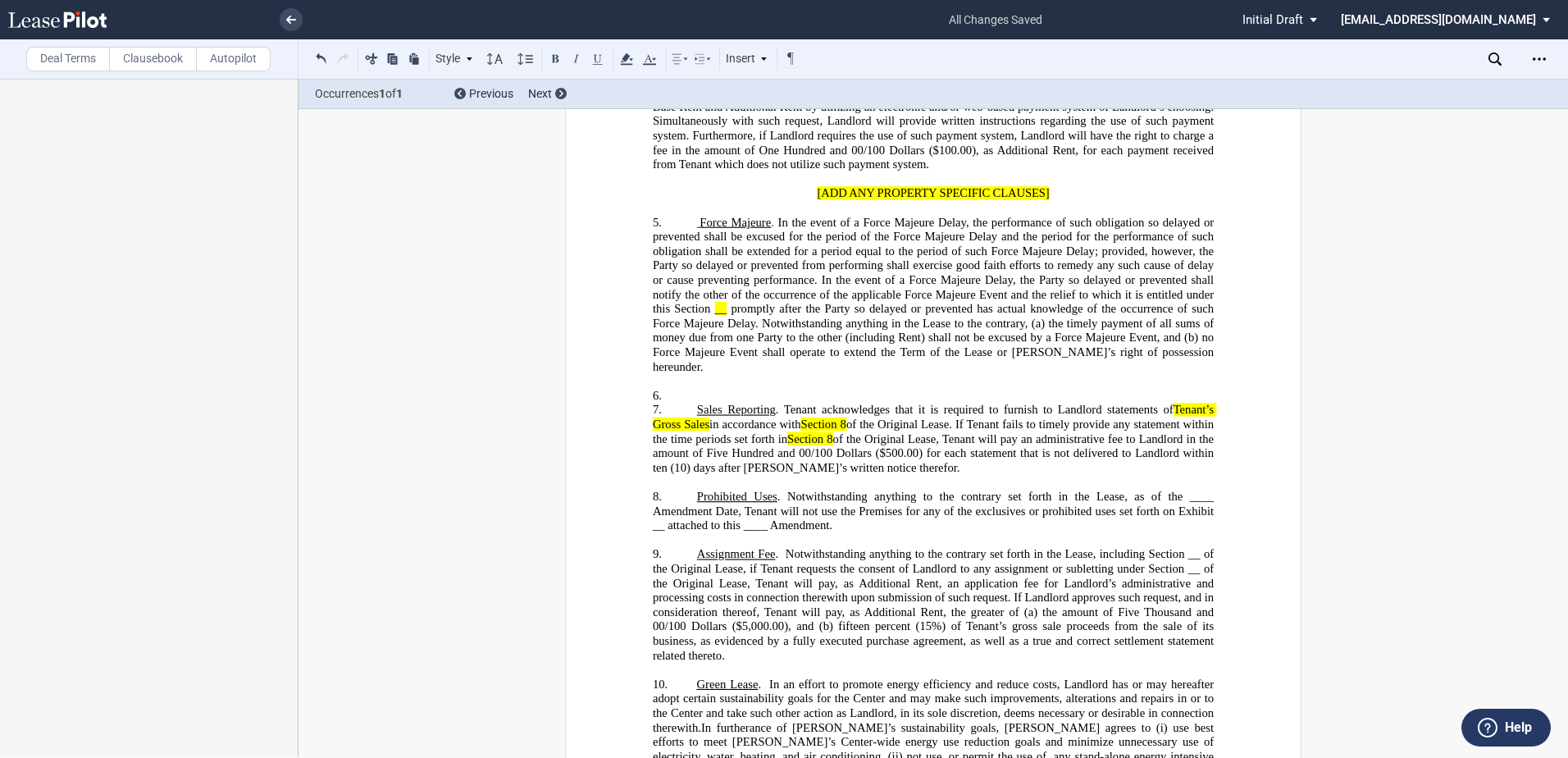
scroll to position [2050, 0]
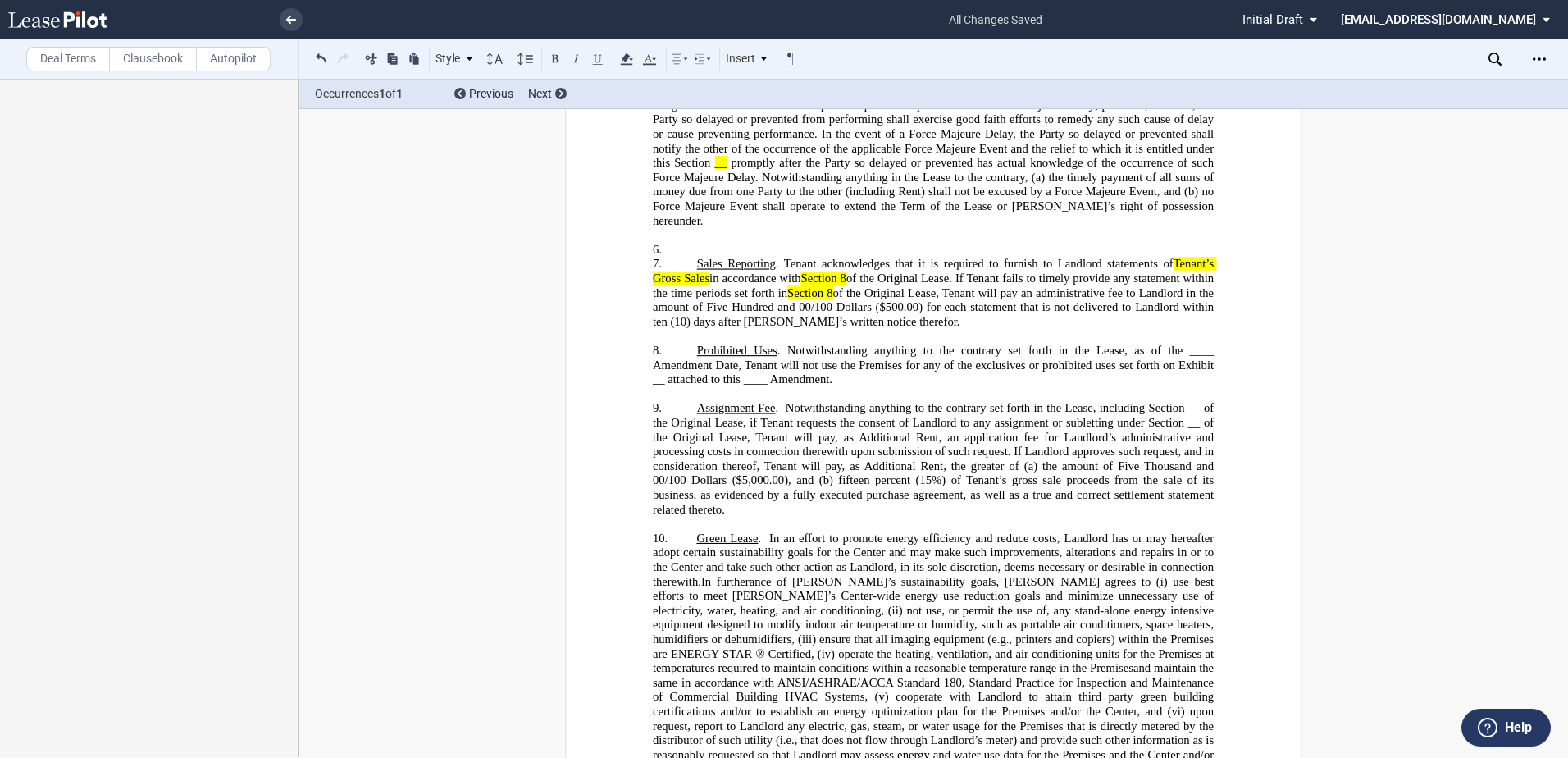
click at [847, 286] on span "Section 8" at bounding box center [823, 279] width 46 height 14
click at [865, 300] on span "Section 8" at bounding box center [843, 294] width 46 height 14
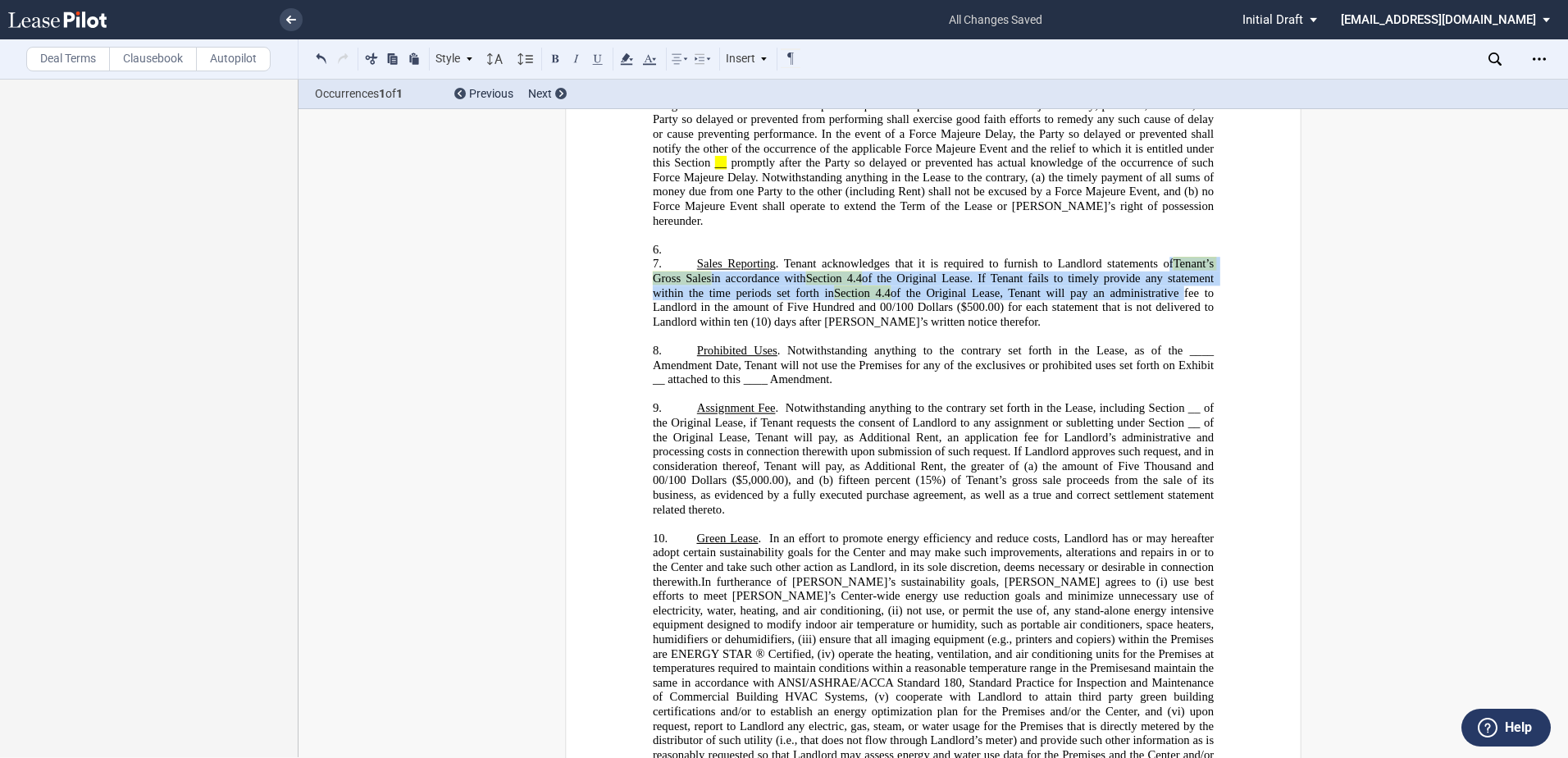
drag, startPoint x: 1163, startPoint y: 272, endPoint x: 1178, endPoint y: 312, distance: 42.7
click at [1178, 312] on span "Sales Reporting . Tenant acknowledges that it is required to furnish to Landlor…" at bounding box center [935, 293] width 564 height 71
click at [630, 60] on use at bounding box center [626, 59] width 13 height 12
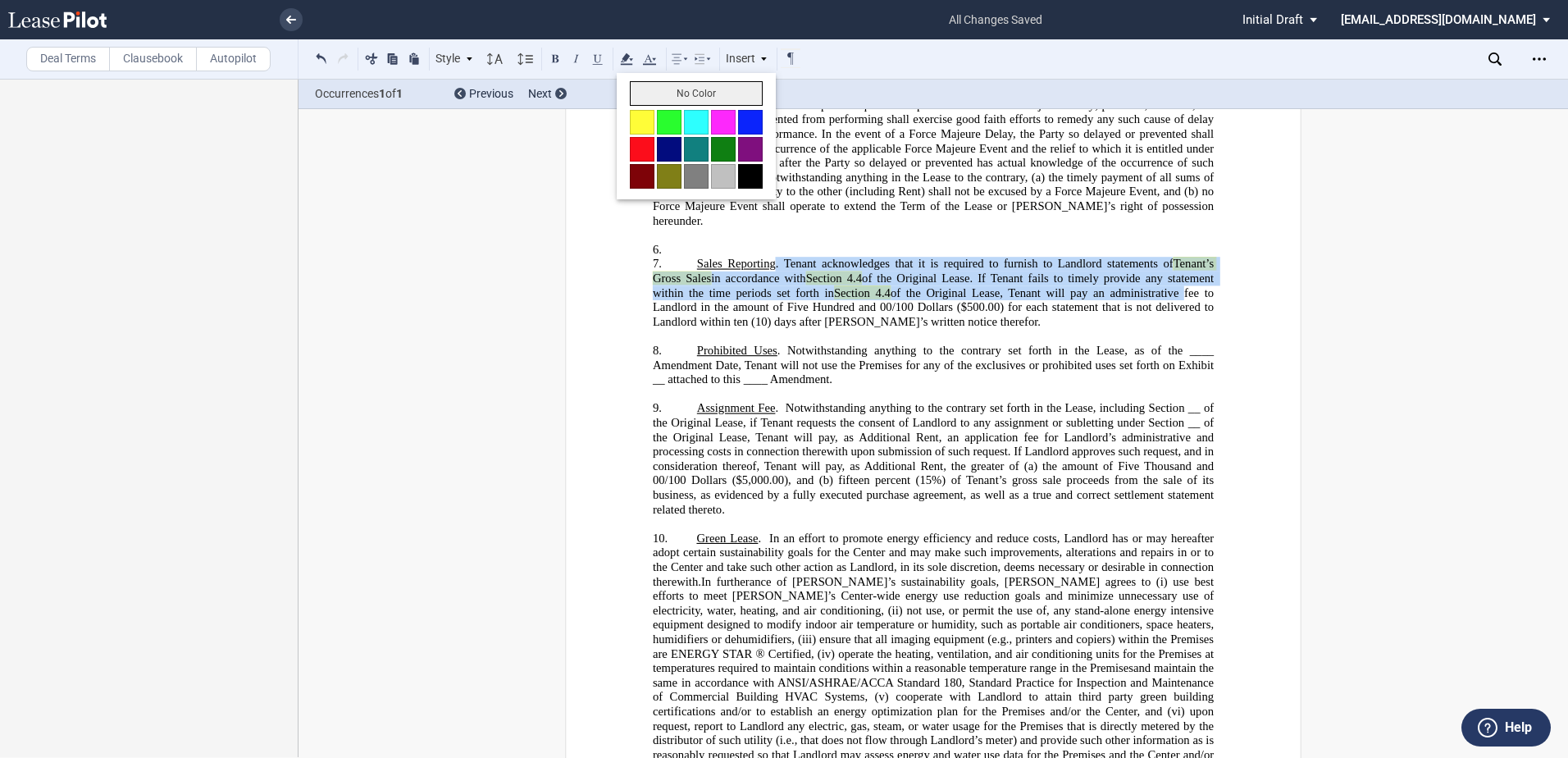
click at [650, 85] on button "No Color" at bounding box center [696, 94] width 133 height 25
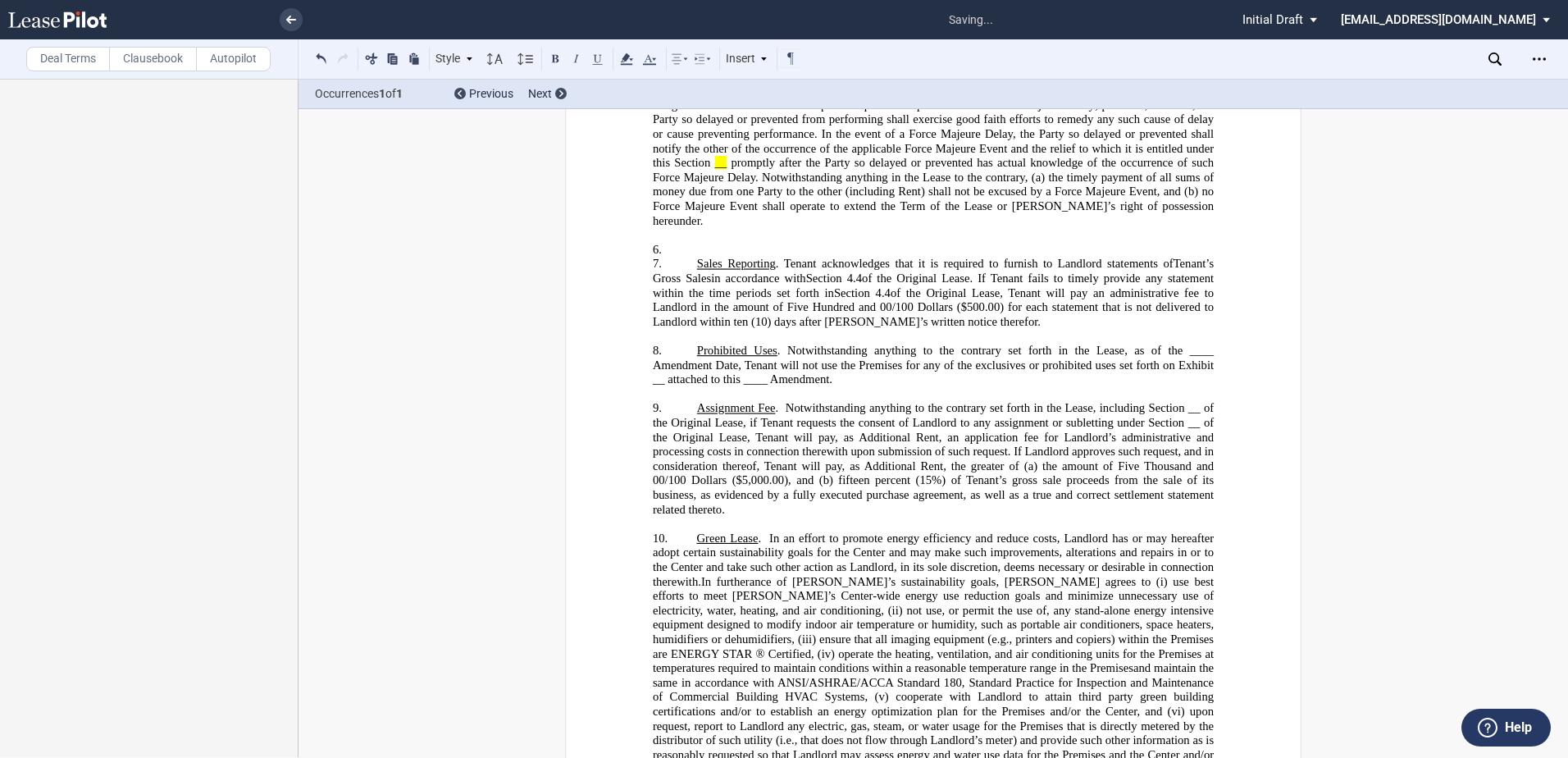
click at [790, 437] on span "f Tenant requests the consent of Landlord to any assignment or subletting under…" at bounding box center [935, 466] width 564 height 100
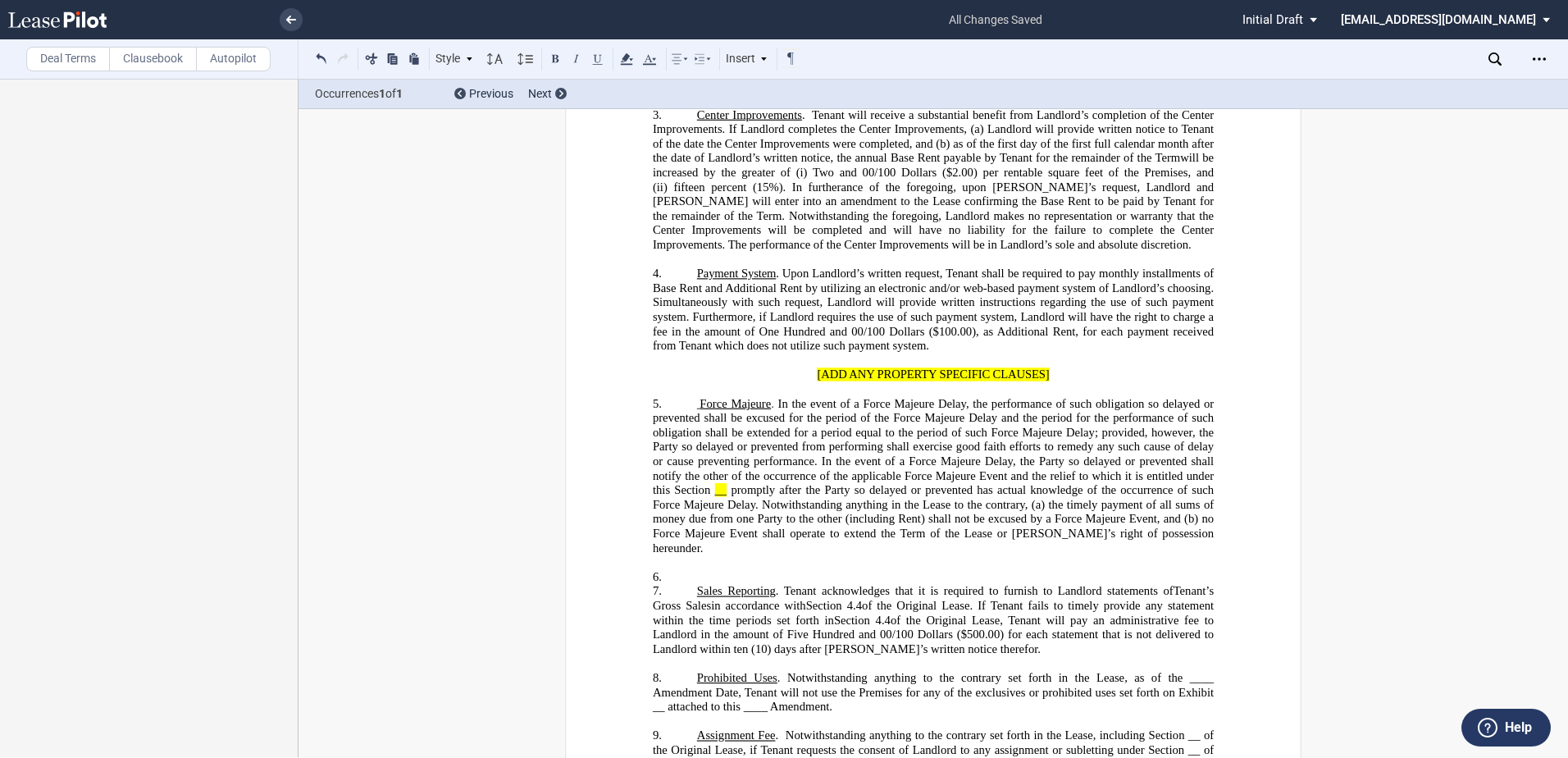
scroll to position [1722, 0]
drag, startPoint x: 771, startPoint y: 403, endPoint x: 1127, endPoint y: 421, distance: 356.5
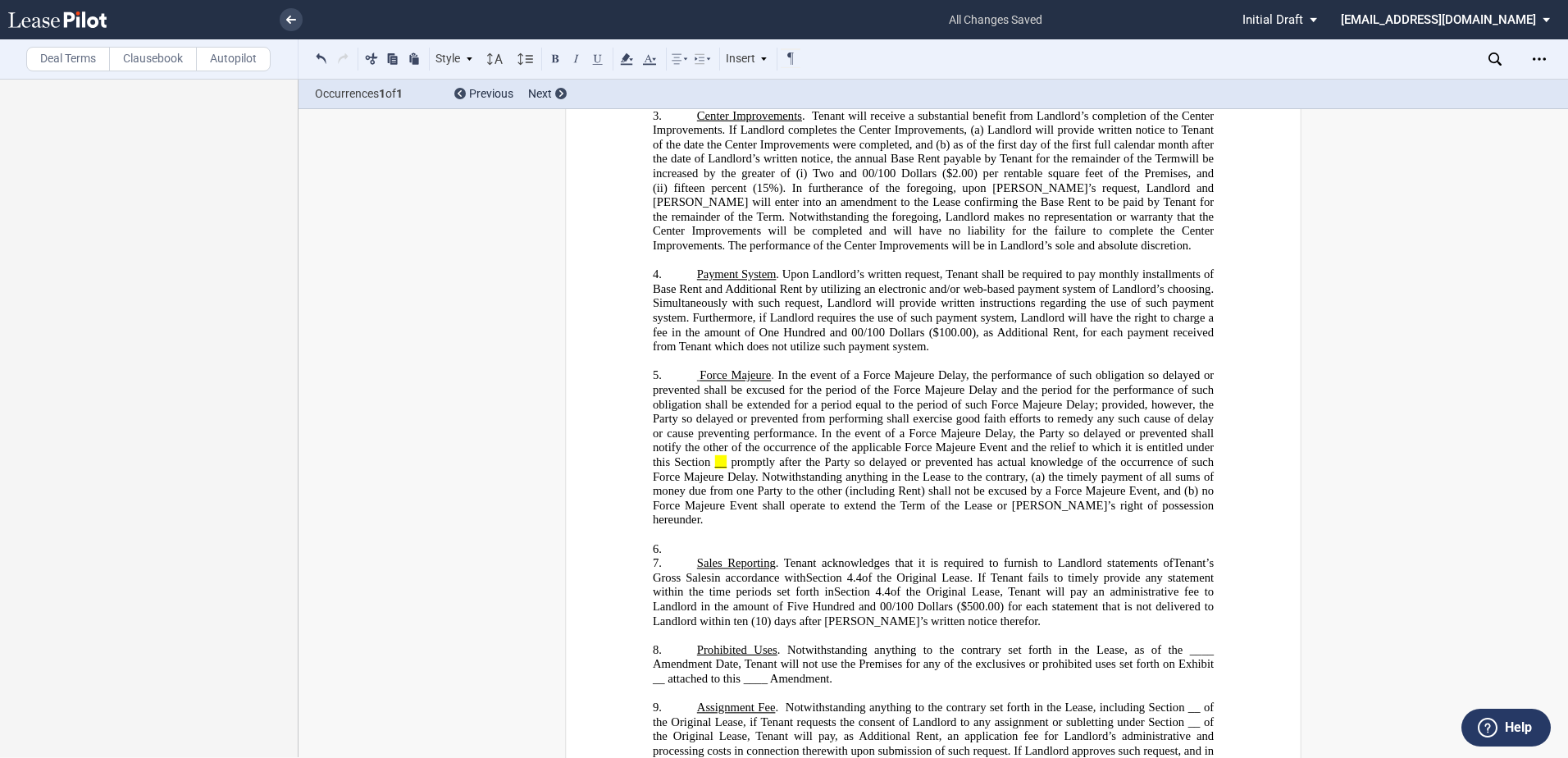
click at [694, 542] on p "​" at bounding box center [933, 535] width 561 height 15
click at [696, 557] on p "6. ​" at bounding box center [933, 549] width 561 height 15
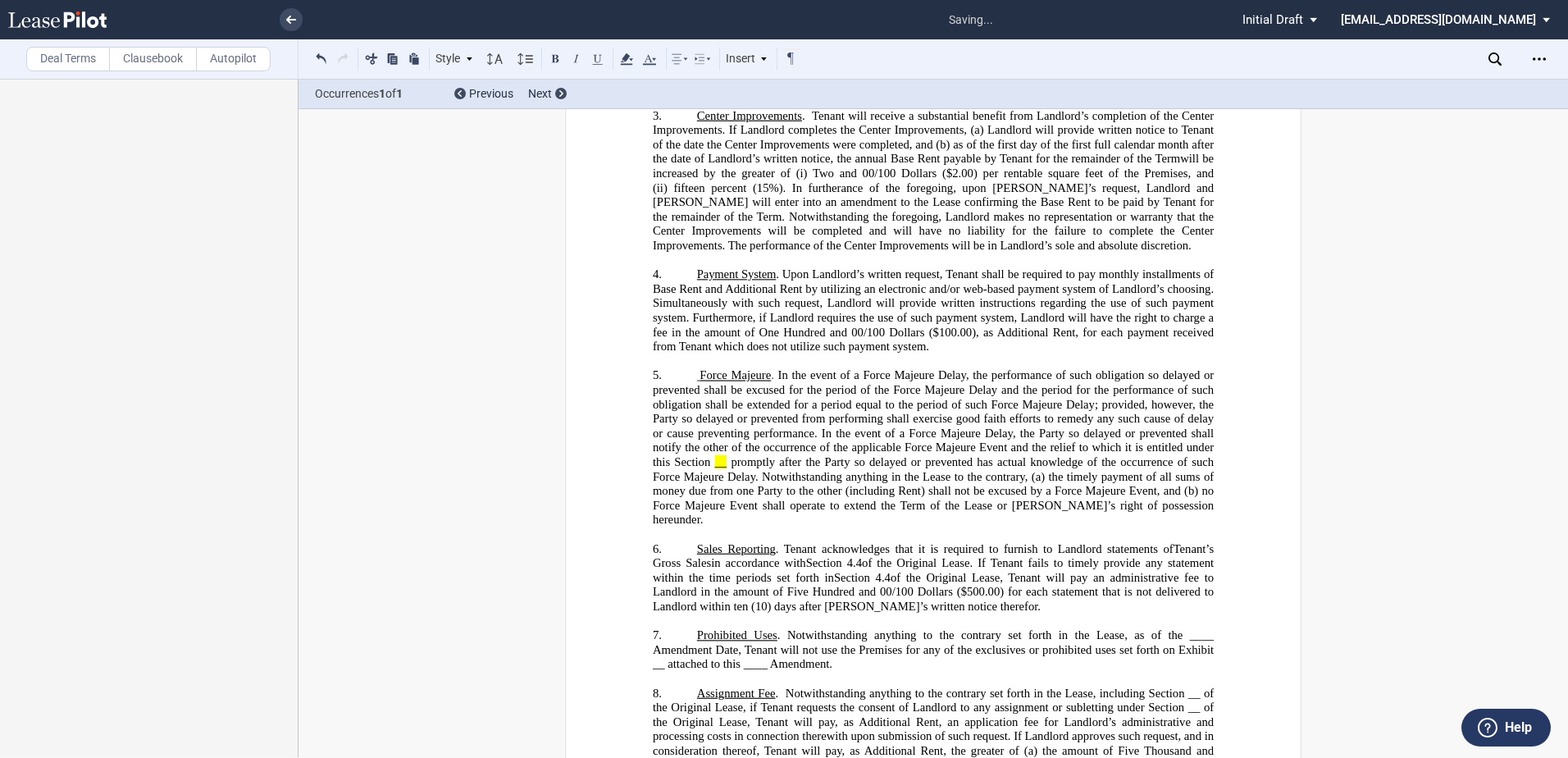
click at [689, 144] on p "3. Center Improvements . Tenant will receive a substantial benefit from Landlor…" at bounding box center [933, 181] width 561 height 145
click at [768, 224] on span "fifteen percent (15%). In furtherance of the foregoing, upon Landlord’s request…" at bounding box center [935, 203] width 564 height 43
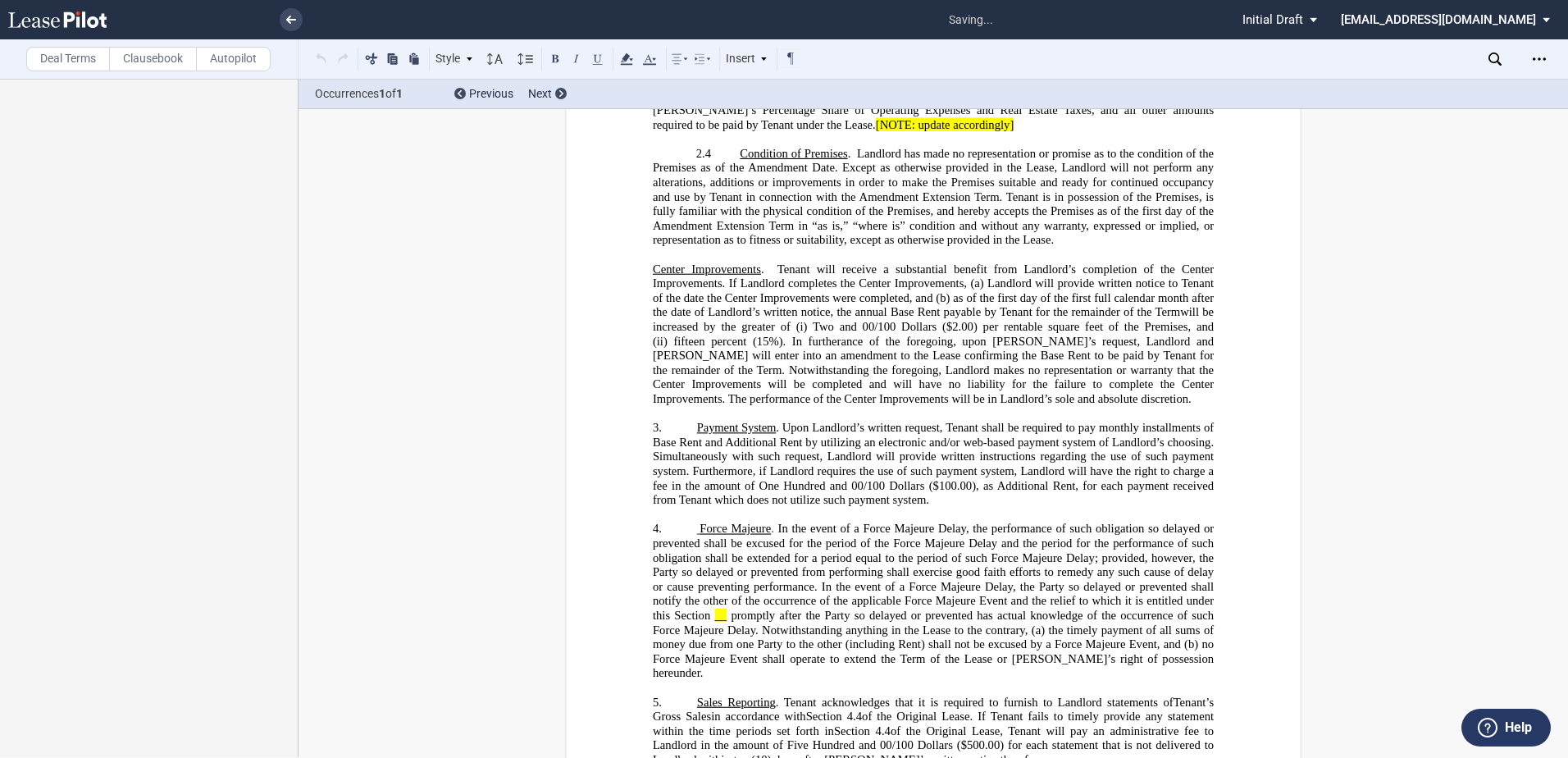
scroll to position [1558, 0]
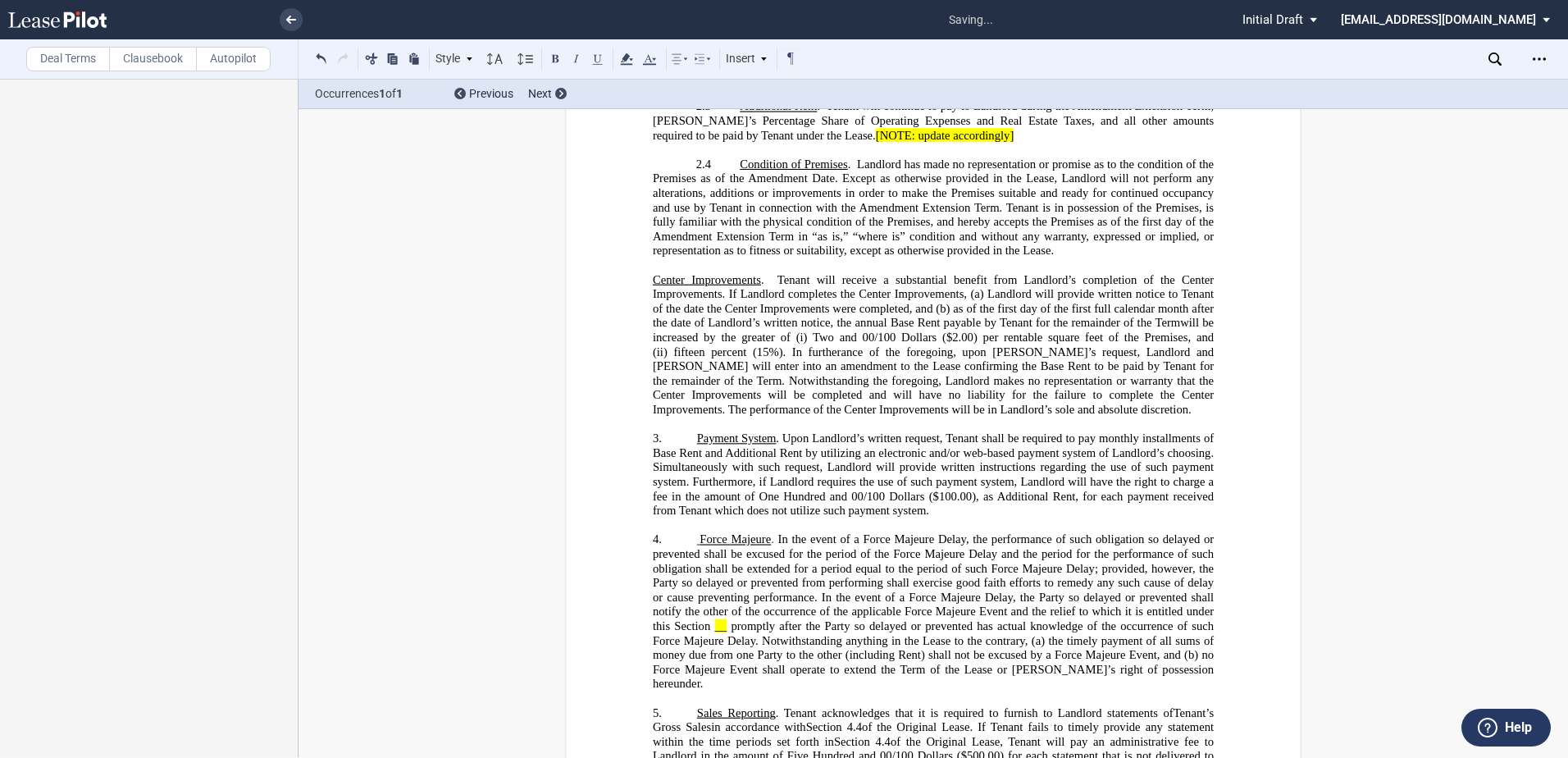
click at [905, 273] on p "﻿" at bounding box center [933, 265] width 561 height 15
click at [318, 55] on button at bounding box center [321, 58] width 20 height 20
click at [1187, 258] on p "2.4 Condition of Premises . Landlord has made no representation or promise as t…" at bounding box center [933, 207] width 561 height 101
click at [683, 273] on p "﻿" at bounding box center [933, 265] width 561 height 15
click at [688, 307] on p "3. Center Improvements . Tenant will receive a substantial benefit from Landlor…" at bounding box center [933, 346] width 561 height 145
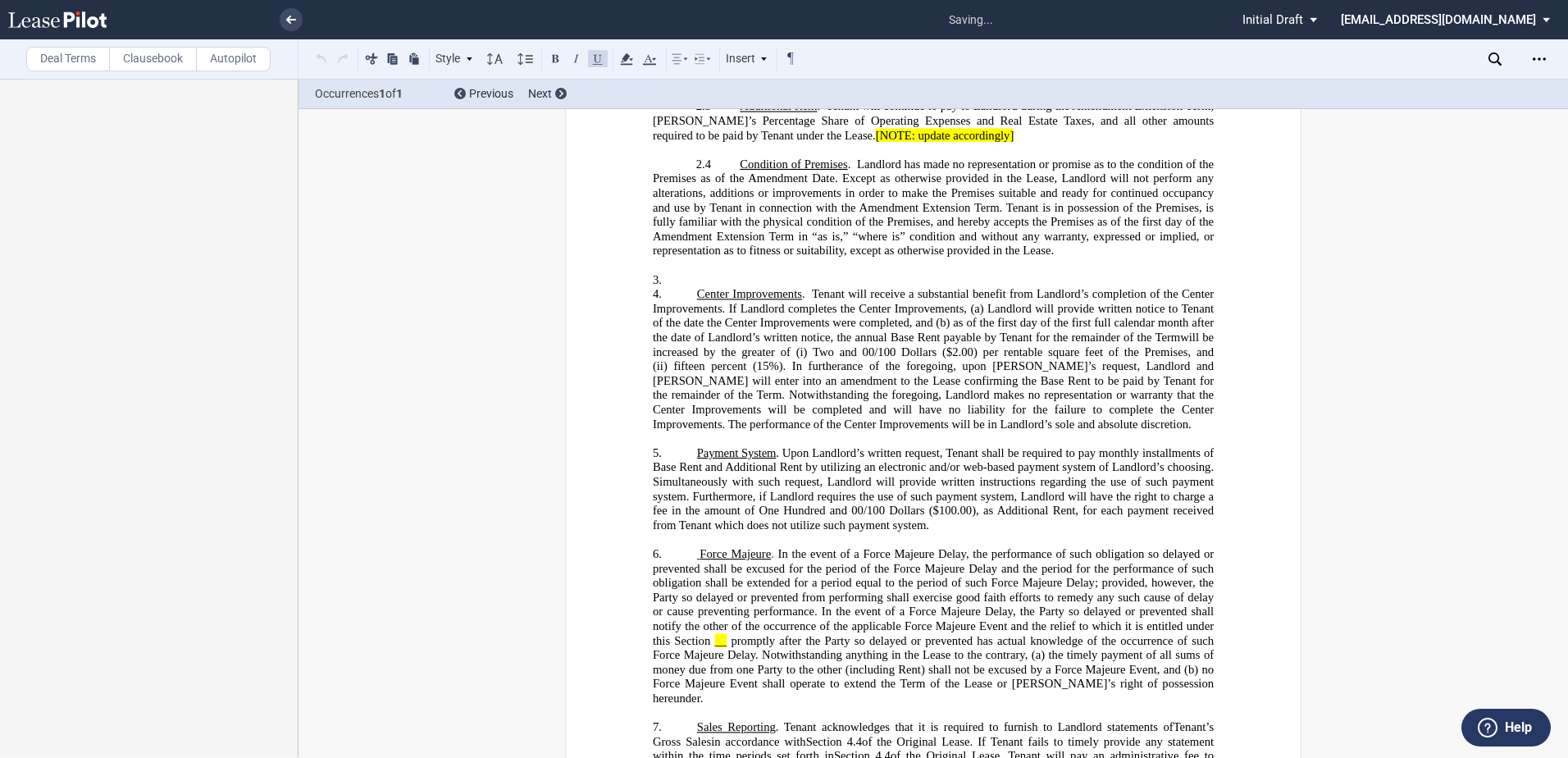
click at [721, 287] on p "3. ﻿" at bounding box center [933, 280] width 561 height 15
click at [710, 287] on p "3. ﻿" at bounding box center [933, 280] width 561 height 15
click at [597, 63] on button at bounding box center [598, 58] width 20 height 20
click at [809, 287] on p "3. ﻿Common Area Costs ." at bounding box center [933, 280] width 561 height 15
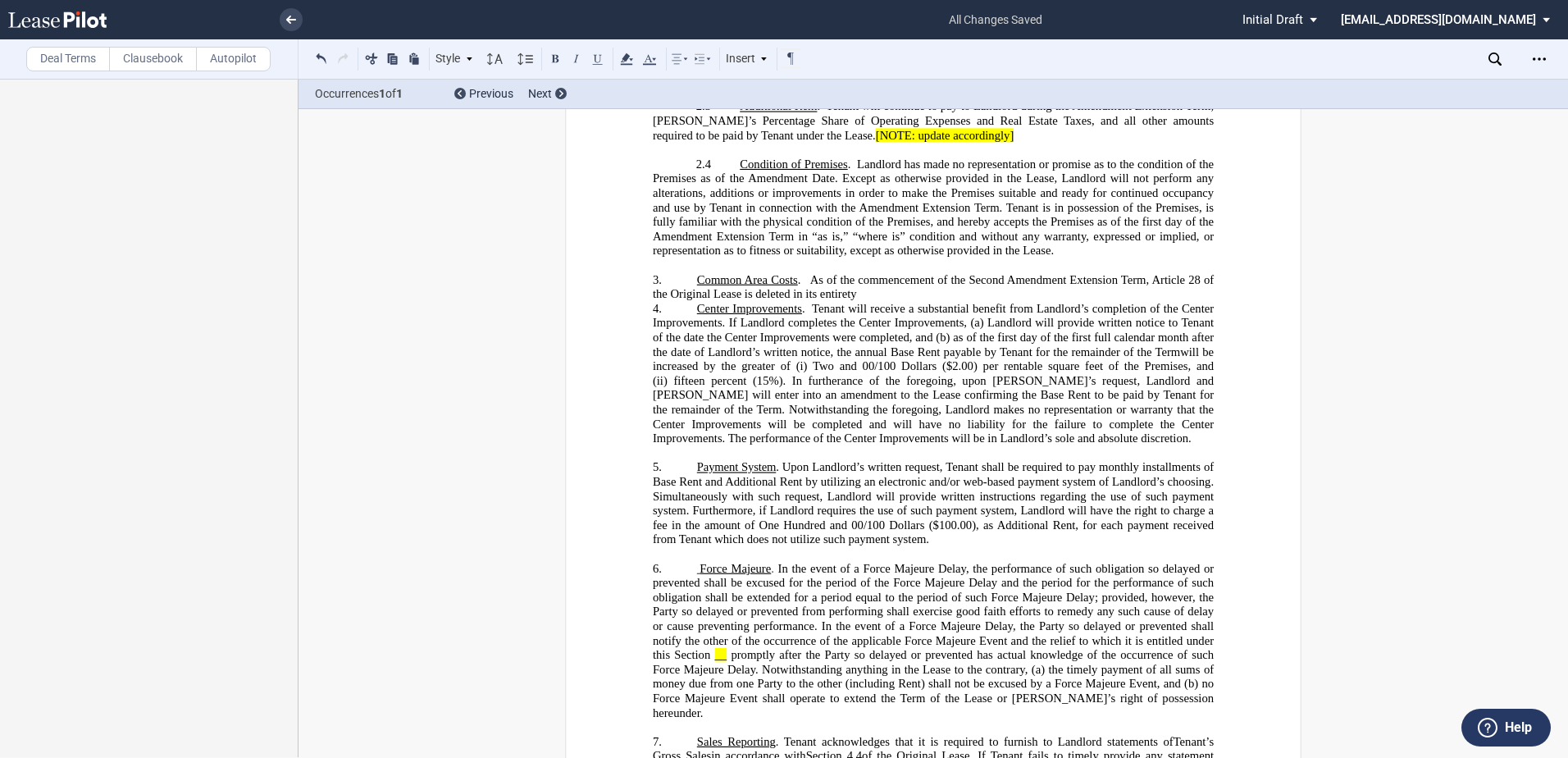
click at [861, 302] on p "3. ﻿Common Area Costs . As of the commencement of the Second Amendment Extensio…" at bounding box center [933, 287] width 561 height 29
click at [697, 287] on span "﻿Common Area Costs" at bounding box center [747, 280] width 101 height 14
click at [1123, 329] on span "Tenant will receive a substantial benefit from Landlord’s completion of the Cen…" at bounding box center [935, 315] width 564 height 28
click at [1122, 302] on p "3. ﻿Limit on Common Area Costs . As of the commencement of the Second Amendment…" at bounding box center [933, 287] width 561 height 29
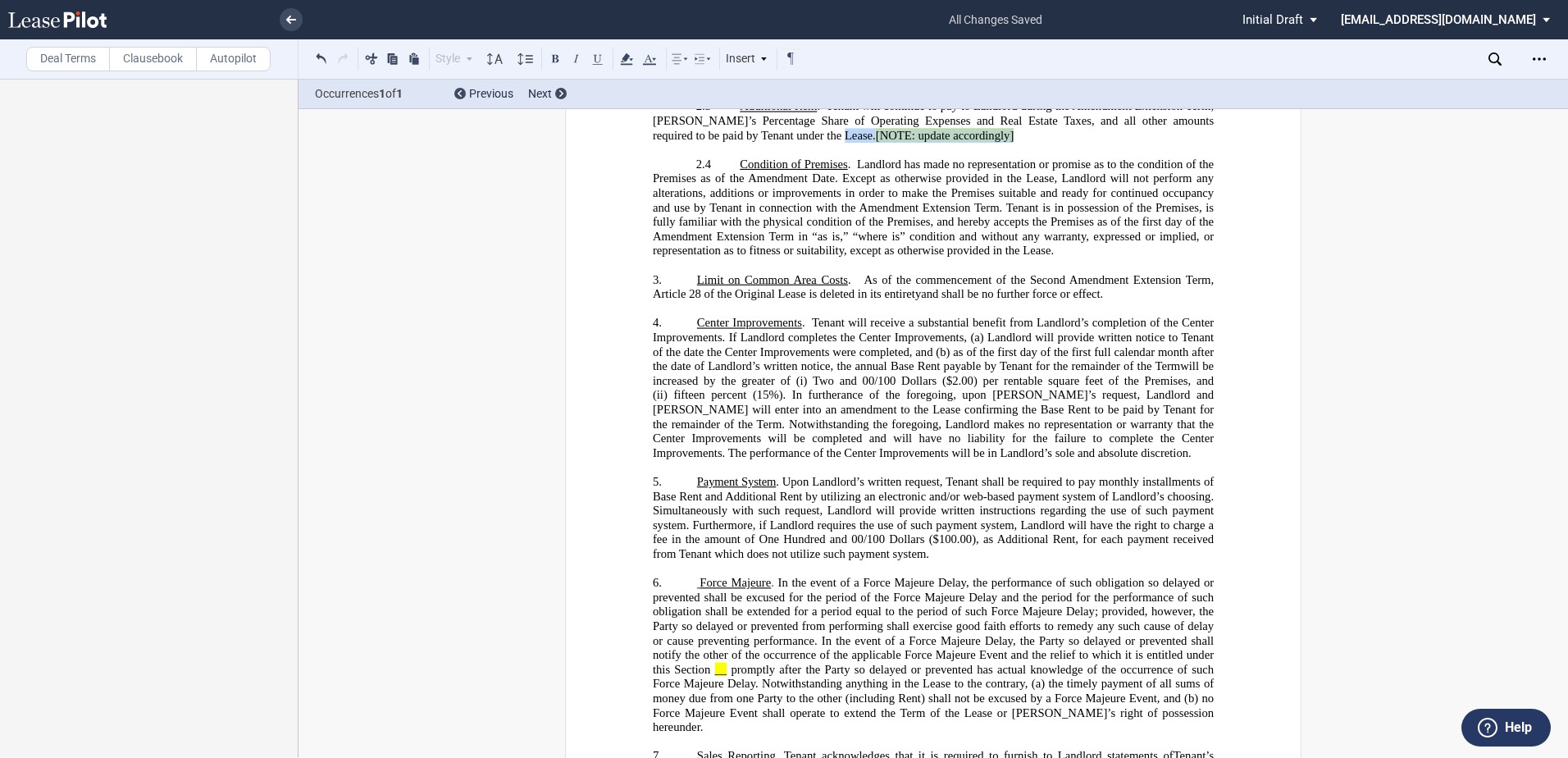
drag, startPoint x: 871, startPoint y: 164, endPoint x: 1018, endPoint y: 170, distance: 147.1
click at [1018, 144] on p "2.3 Additional Rent . Tenant will continue to pay to Landlord during the ﻿ ﻿ ﻿ …" at bounding box center [933, 121] width 561 height 44
click at [1539, 53] on icon "Open Lease options menu" at bounding box center [1539, 59] width 13 height 13
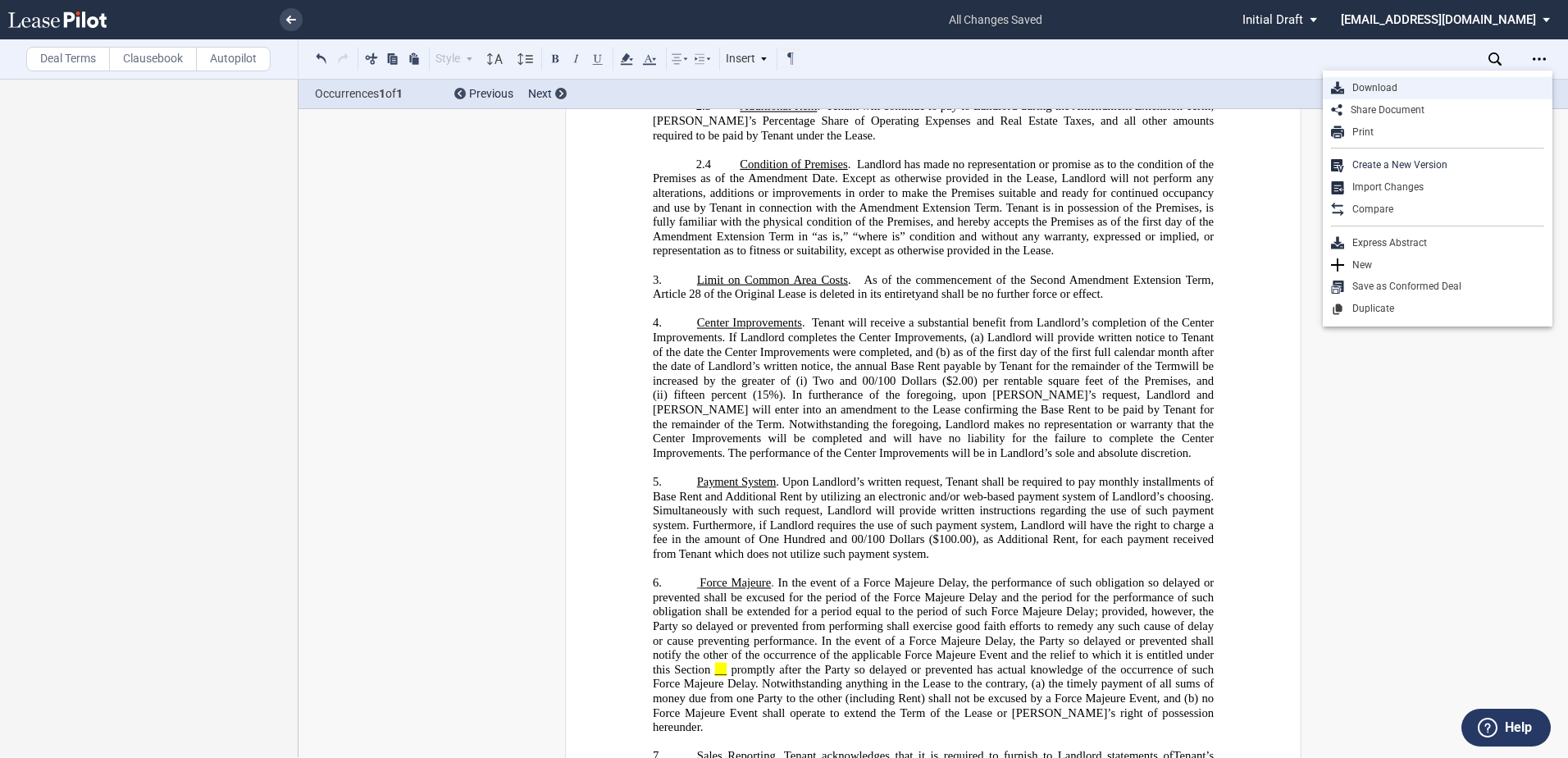
click at [1390, 84] on div "Download" at bounding box center [1444, 88] width 200 height 14
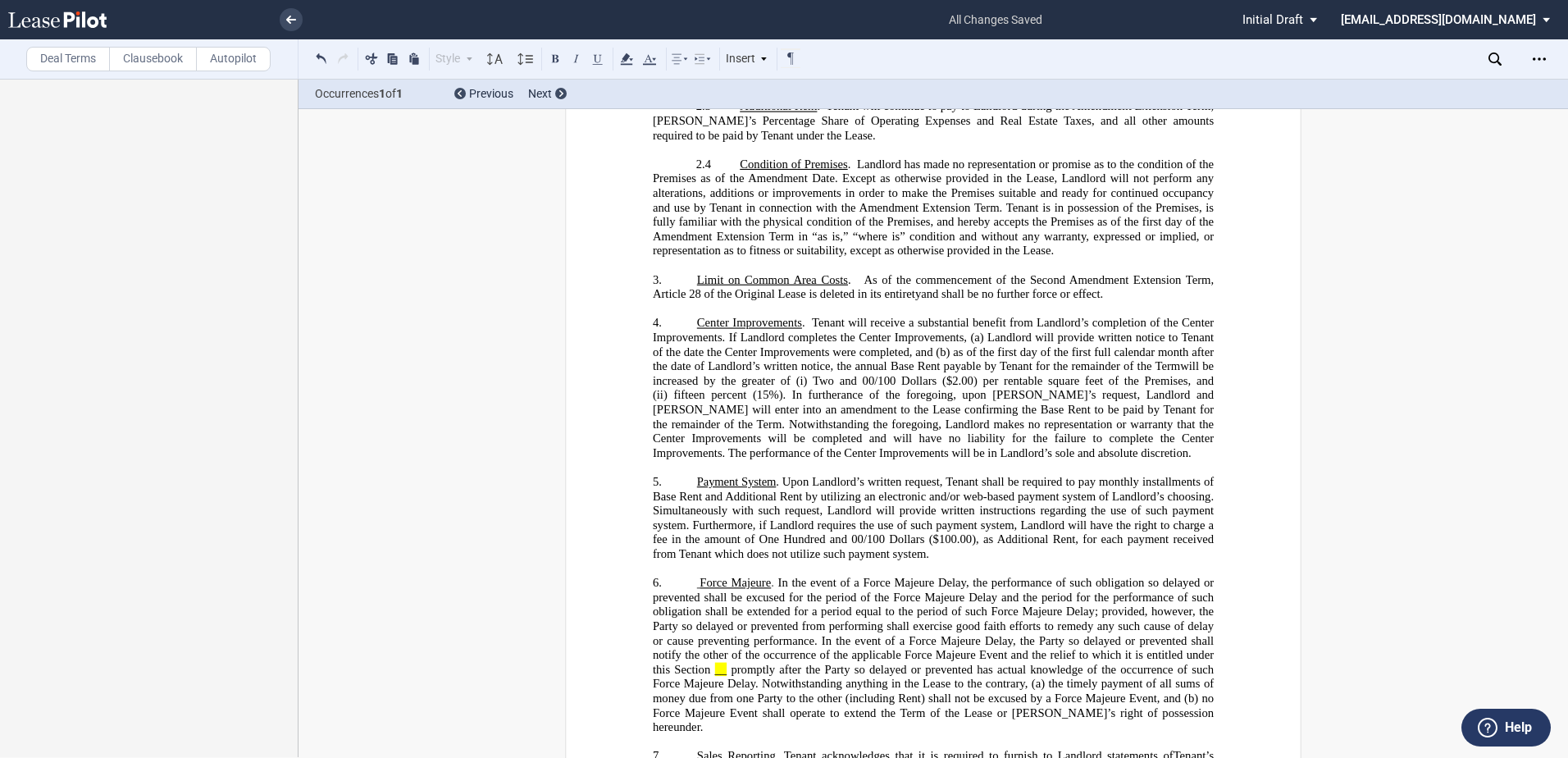
click at [58, 17] on icon at bounding box center [57, 20] width 98 height 16
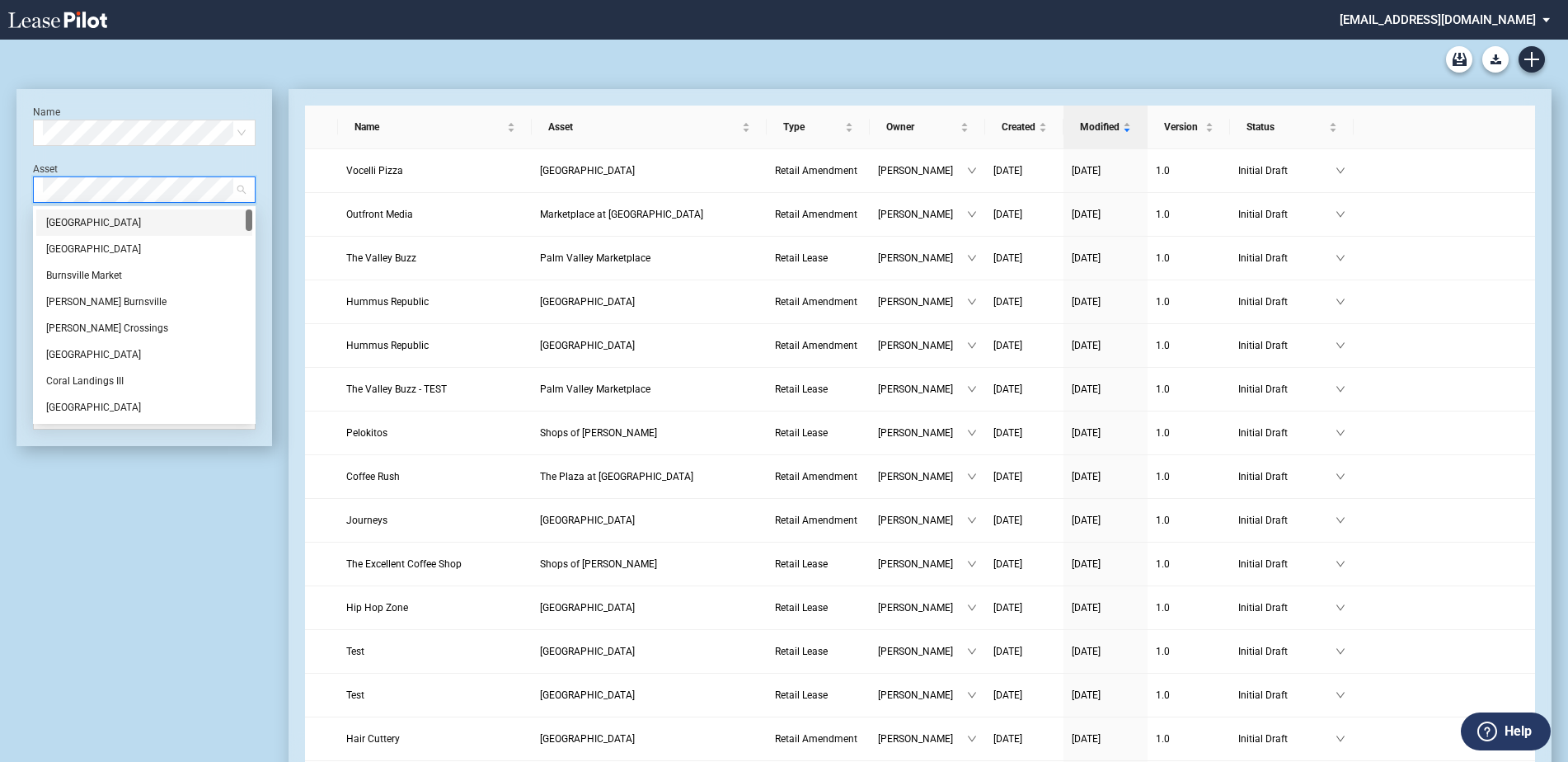
click at [109, 219] on div "[GEOGRAPHIC_DATA]" at bounding box center [144, 223] width 197 height 16
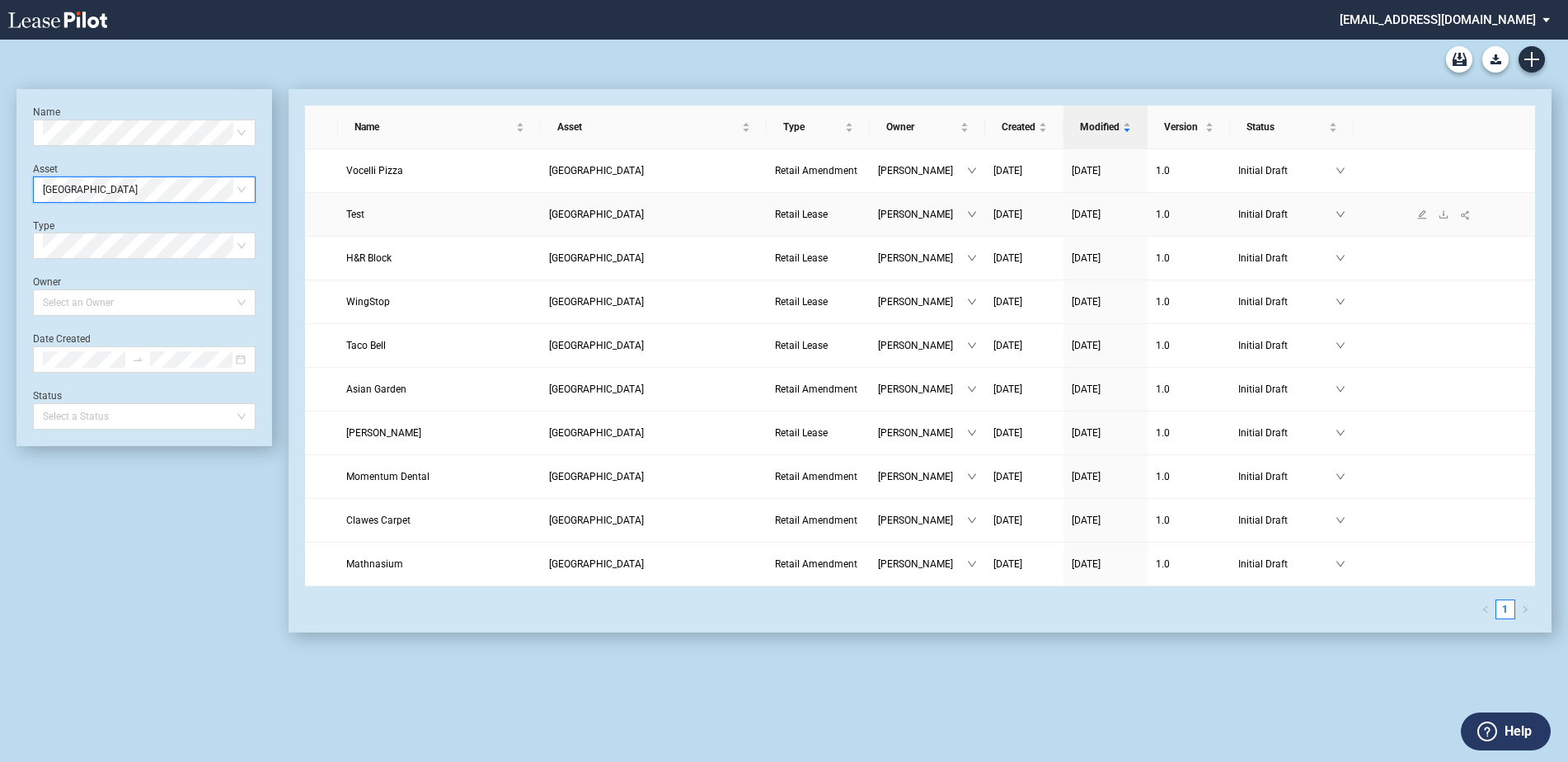
click at [559, 206] on link "[GEOGRAPHIC_DATA]" at bounding box center [653, 215] width 209 height 16
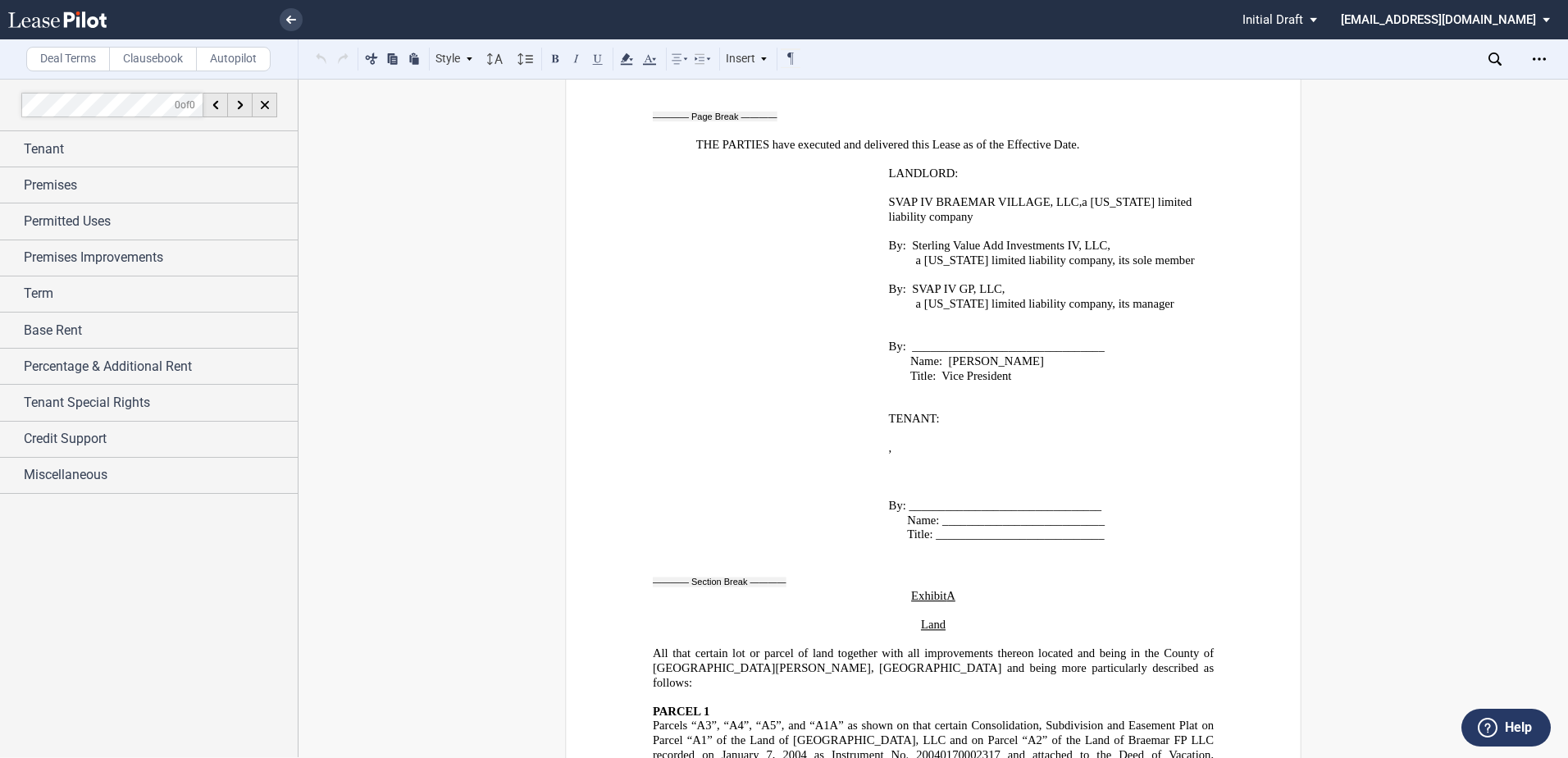
scroll to position [26143, 0]
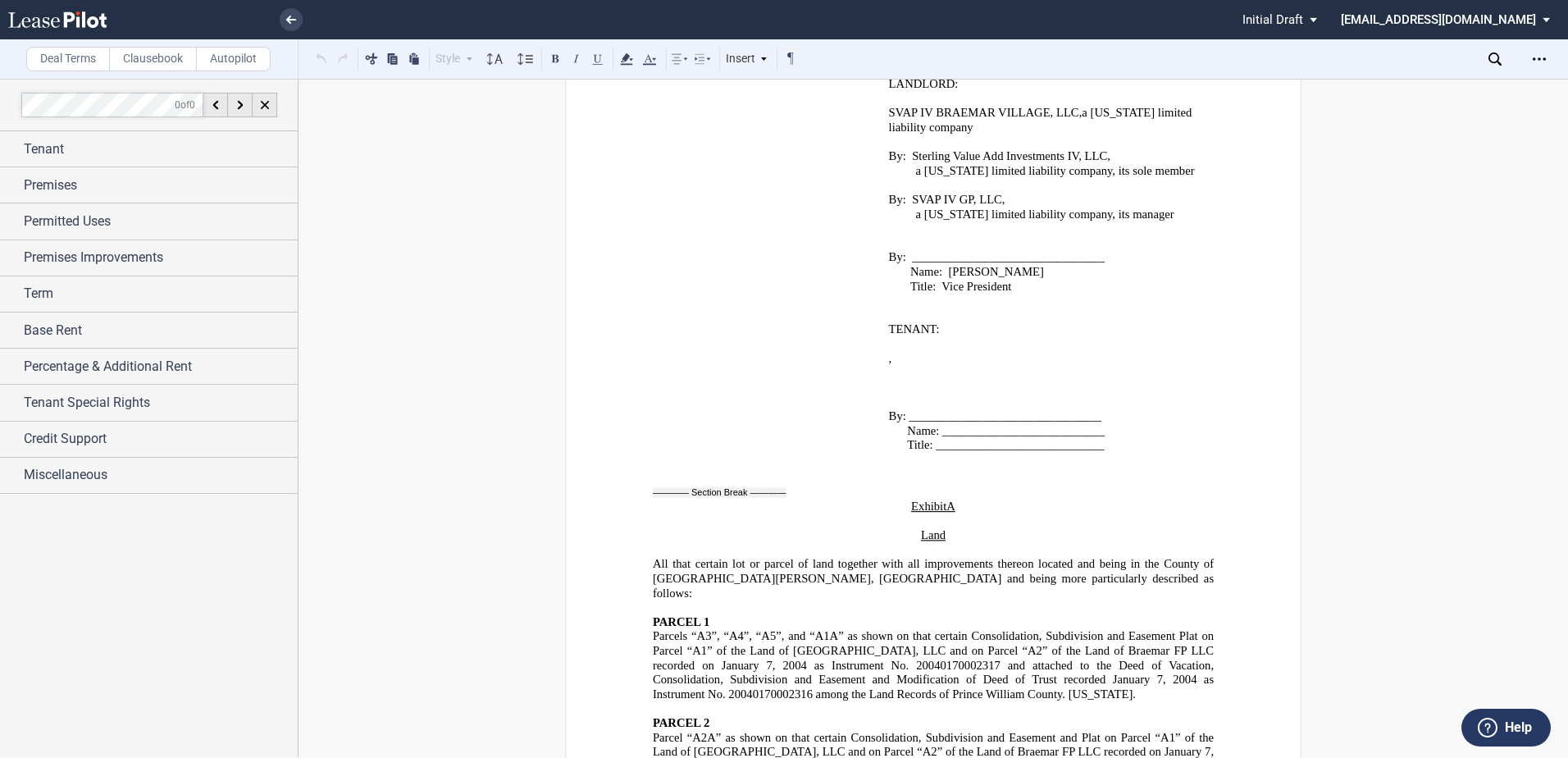
drag, startPoint x: 649, startPoint y: 652, endPoint x: 1163, endPoint y: 695, distance: 515.8
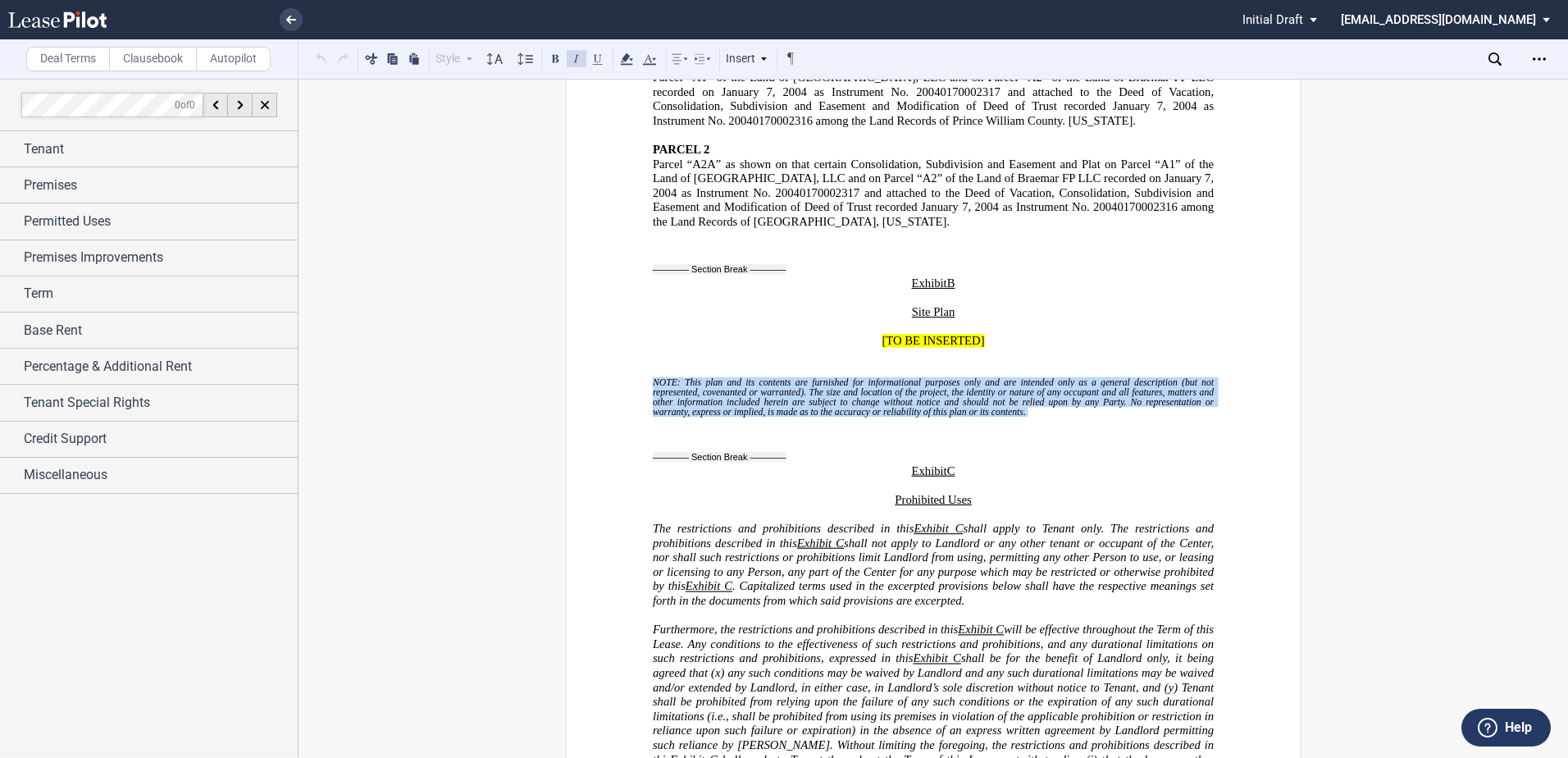
scroll to position [26717, 0]
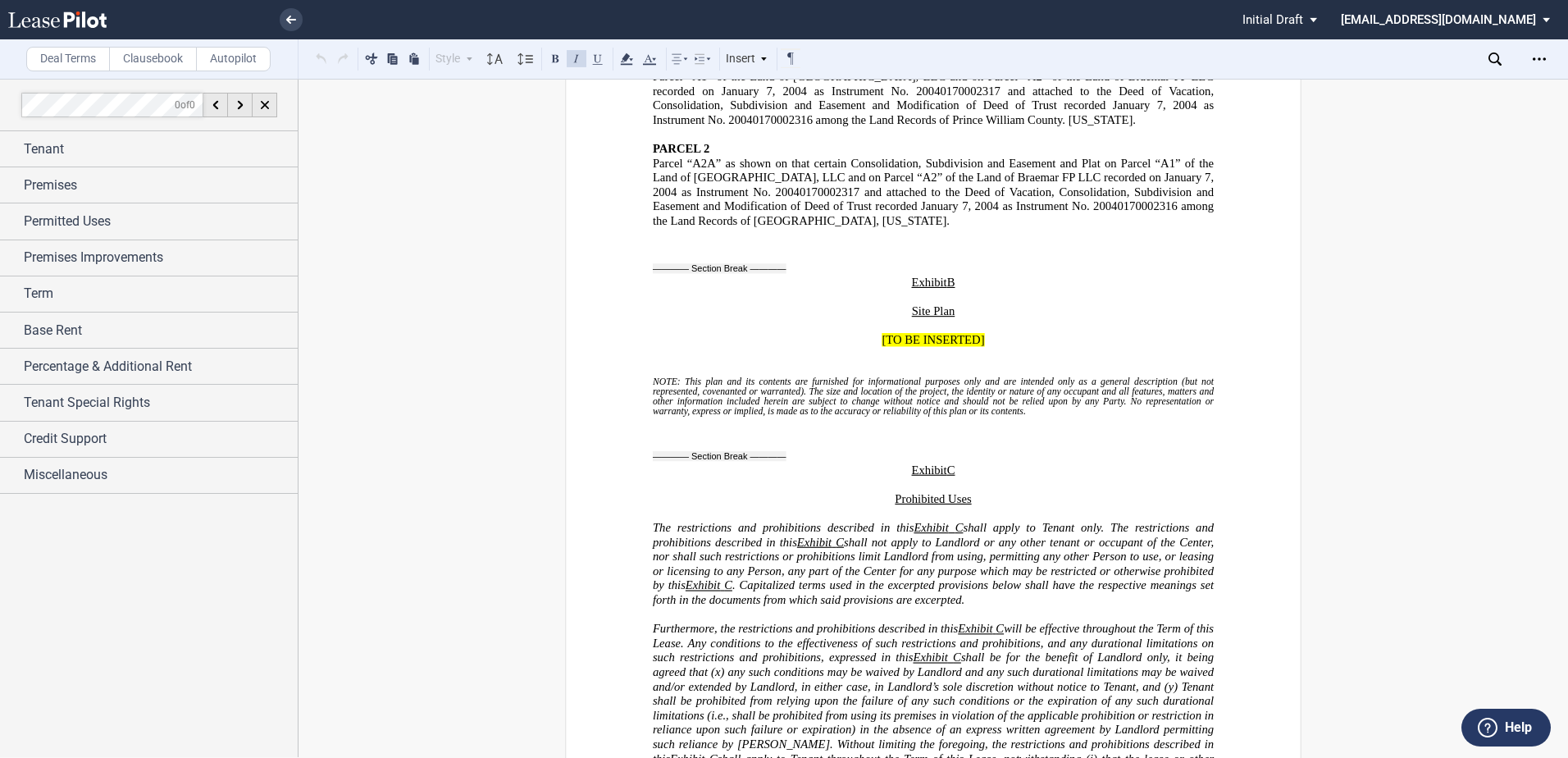
click at [884, 492] on p "Prohibited Uses" at bounding box center [933, 499] width 561 height 15
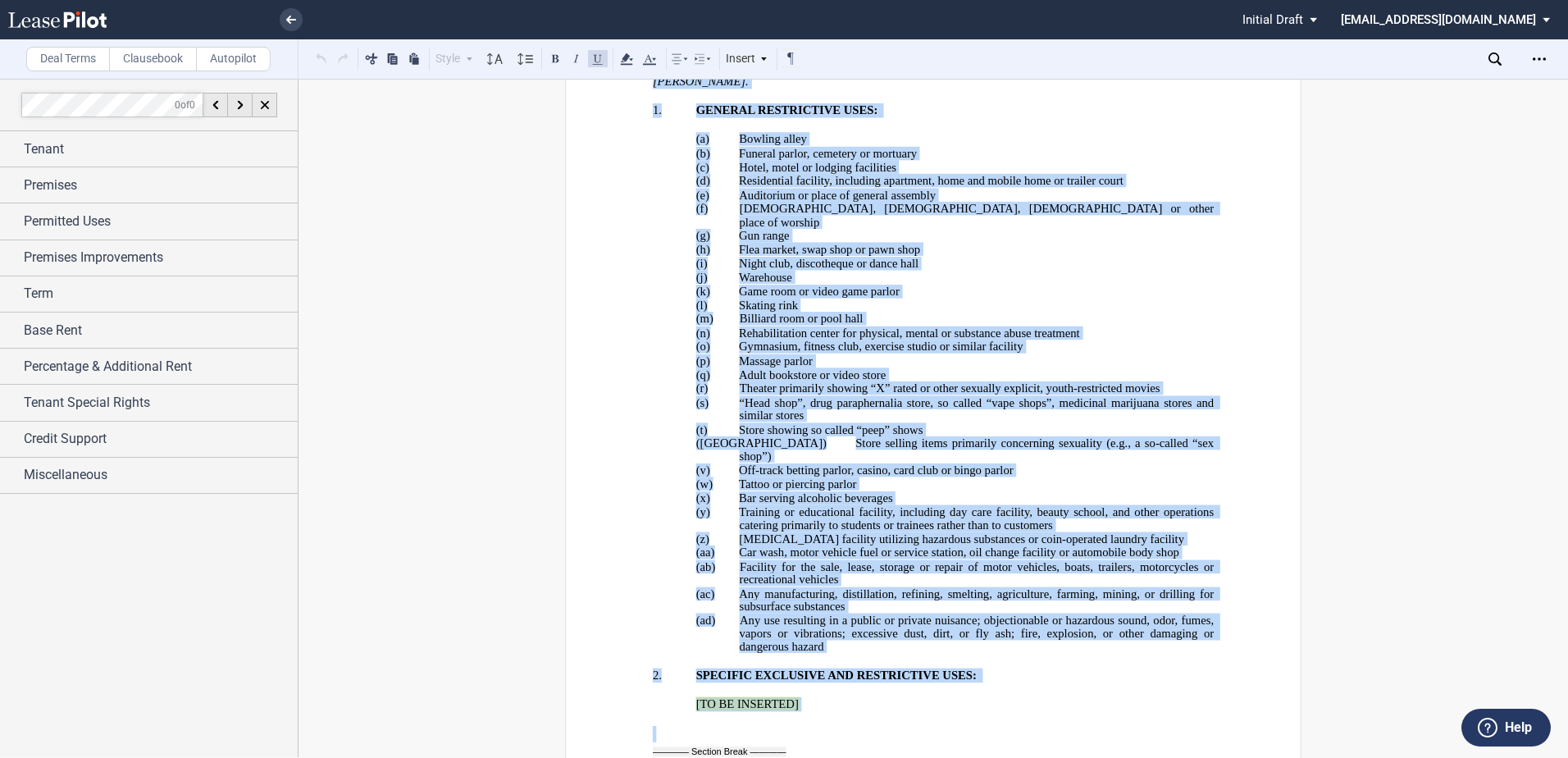
scroll to position [27768, 0]
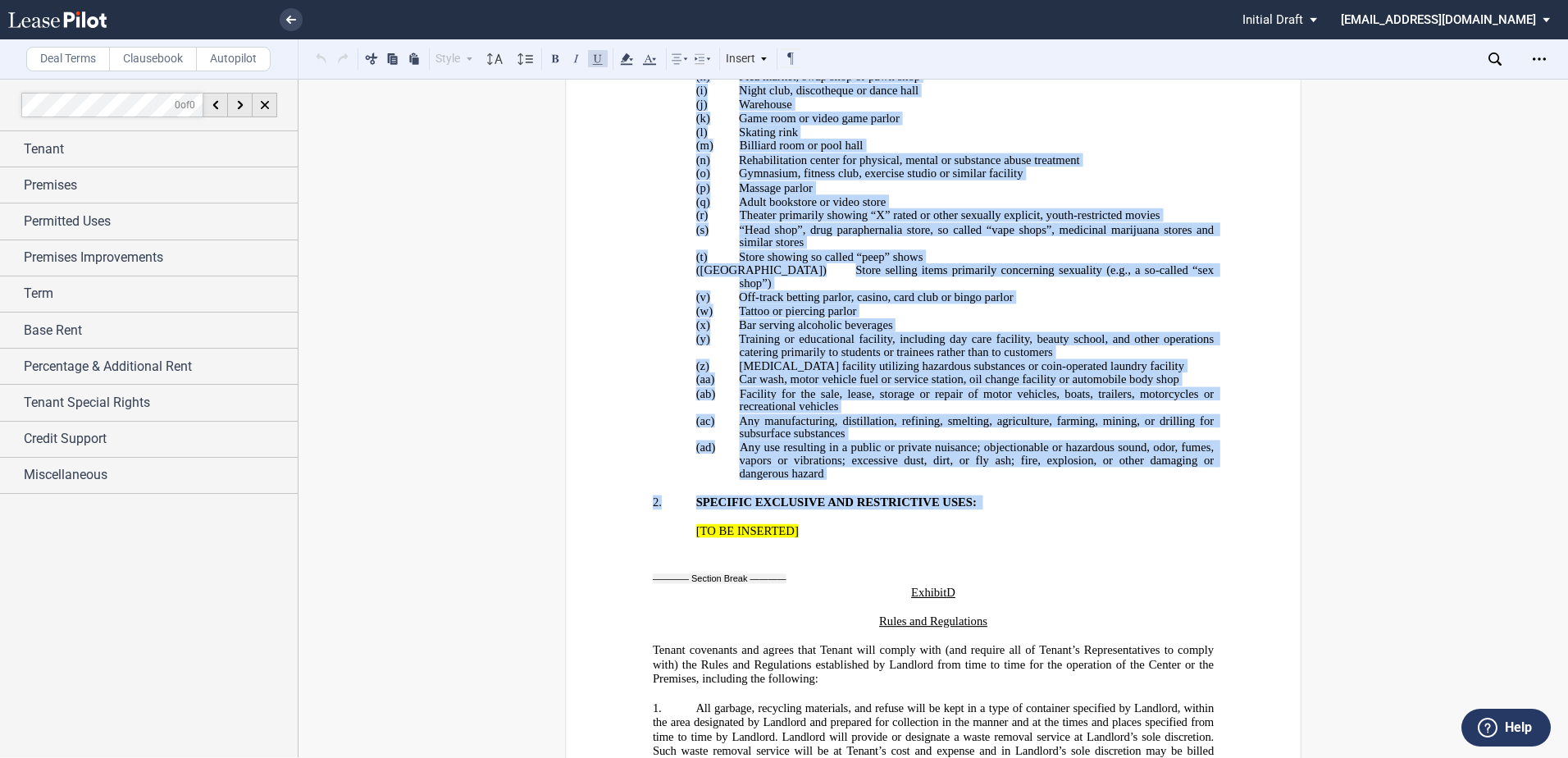
drag, startPoint x: 881, startPoint y: 196, endPoint x: 980, endPoint y: 186, distance: 99.5
